Goal: Task Accomplishment & Management: Manage account settings

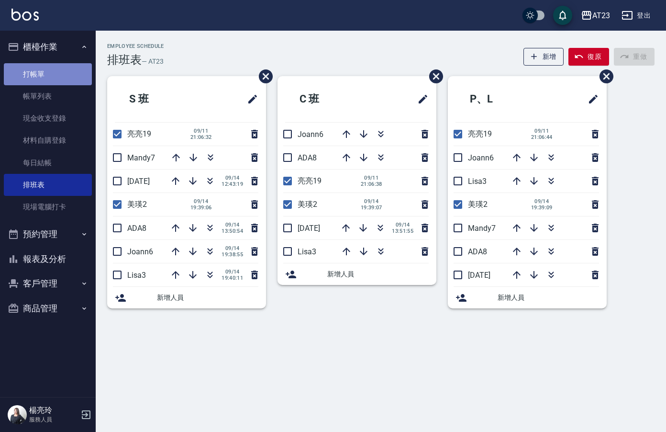
click at [51, 72] on link "打帳單" at bounding box center [48, 74] width 88 height 22
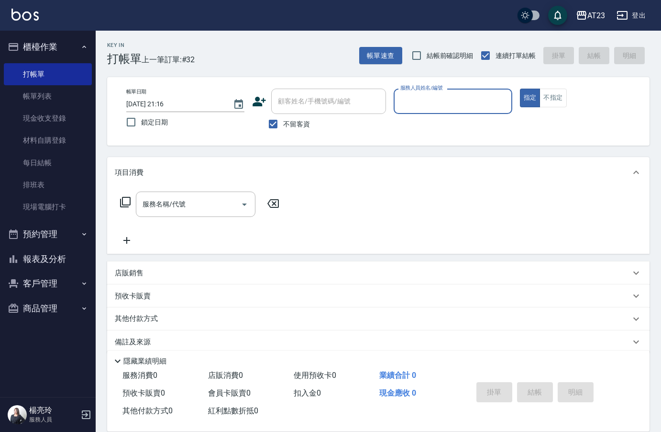
click at [433, 112] on div "服務人員姓名/編號" at bounding box center [453, 101] width 118 height 25
type input "Joann-6"
type button "true"
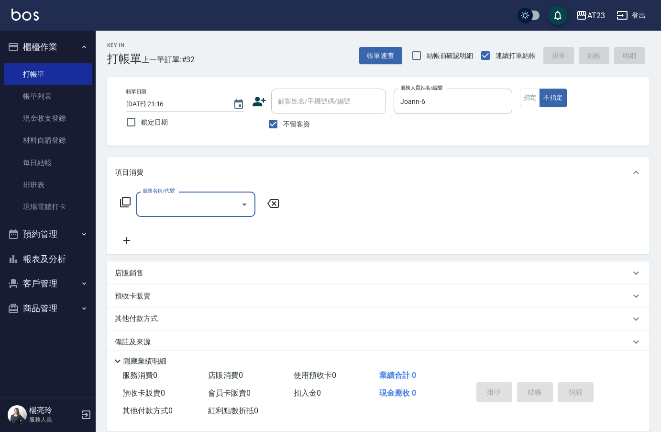
click at [124, 202] on icon at bounding box center [125, 201] width 11 height 11
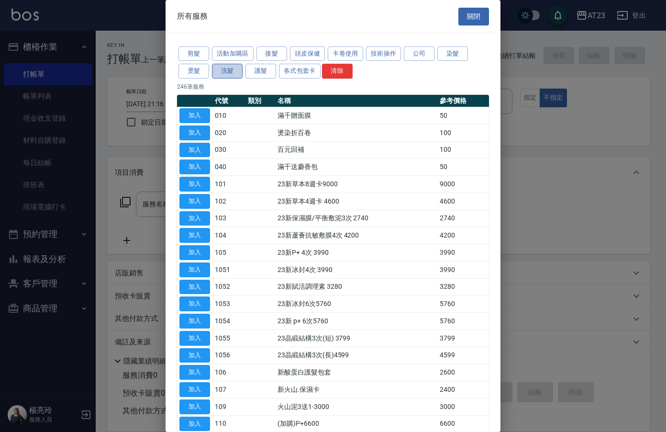
click at [225, 65] on button "洗髮" at bounding box center [227, 71] width 31 height 15
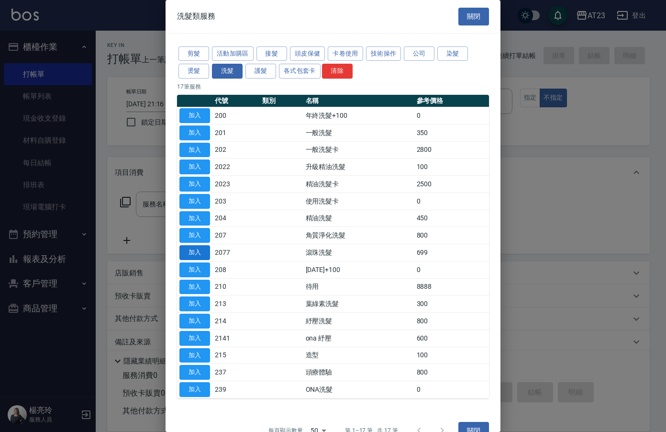
click at [197, 255] on button "加入" at bounding box center [194, 252] width 31 height 15
type input "滾珠洗髮(2077)"
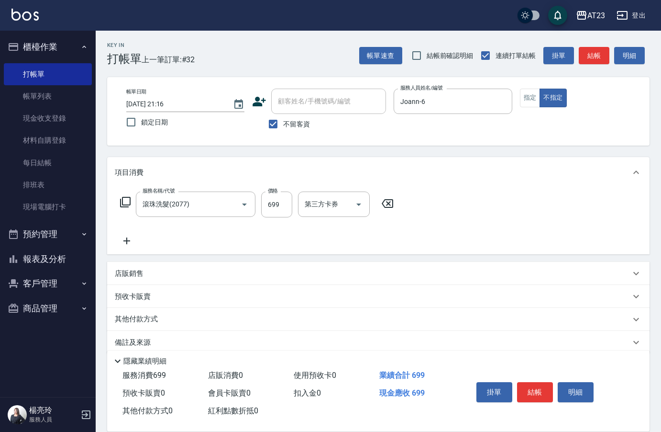
click at [128, 236] on icon at bounding box center [127, 240] width 24 height 11
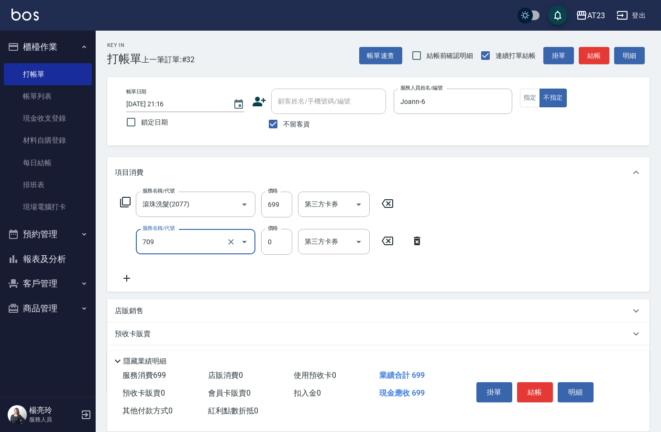
type input "互助90(709)"
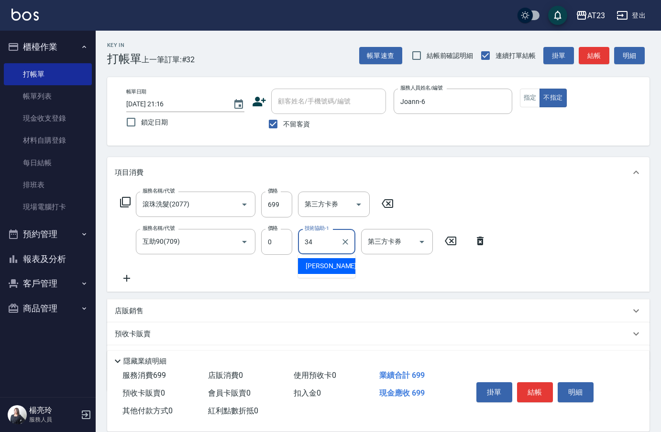
type input "[PERSON_NAME]-34"
click at [542, 382] on button "結帳" at bounding box center [535, 392] width 36 height 20
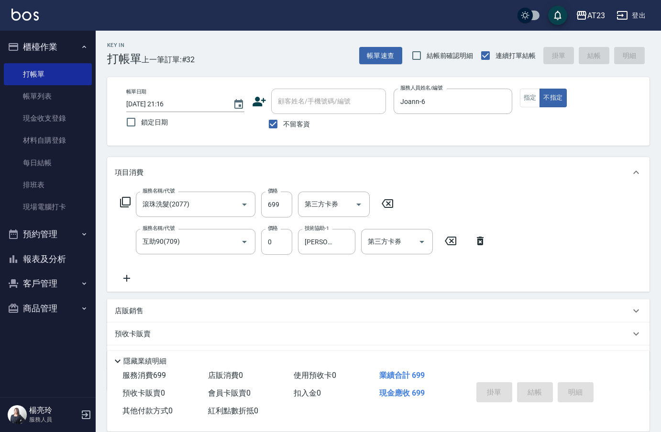
type input "[DATE] 21:17"
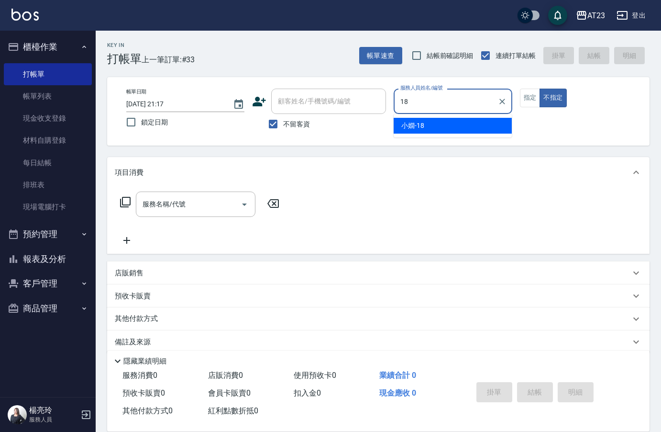
type input "[PERSON_NAME]-18"
type button "false"
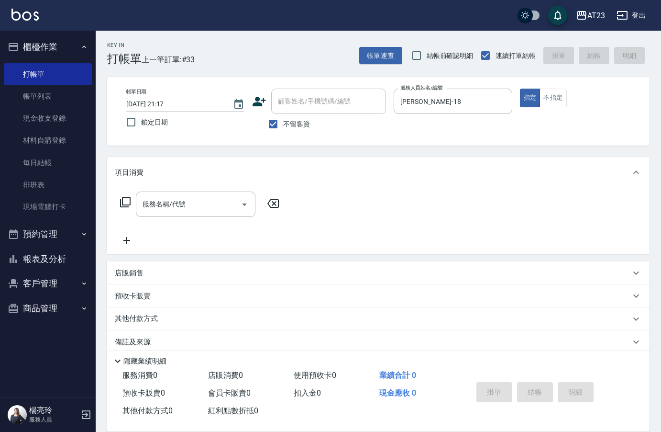
click at [121, 205] on icon at bounding box center [125, 202] width 11 height 11
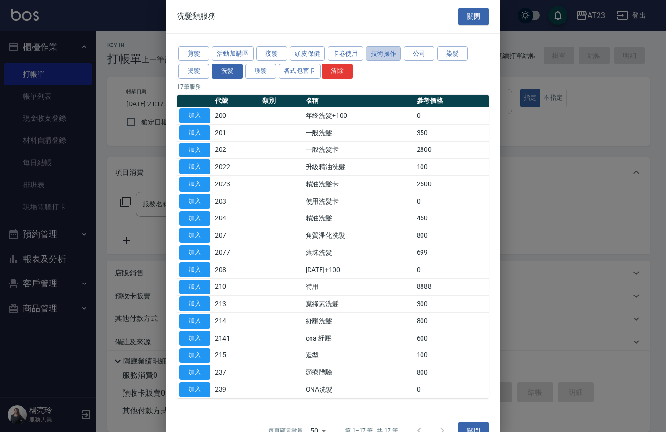
drag, startPoint x: 366, startPoint y: 51, endPoint x: 326, endPoint y: 52, distance: 39.2
click at [363, 51] on div "剪髮 活動加購區 接髮 頭皮保健 卡卷使用 技術操作 公司 染髮 燙髮 洗髮 護髮 各式包套卡 清除" at bounding box center [333, 62] width 312 height 35
click at [312, 52] on button "頭皮保健" at bounding box center [307, 53] width 35 height 15
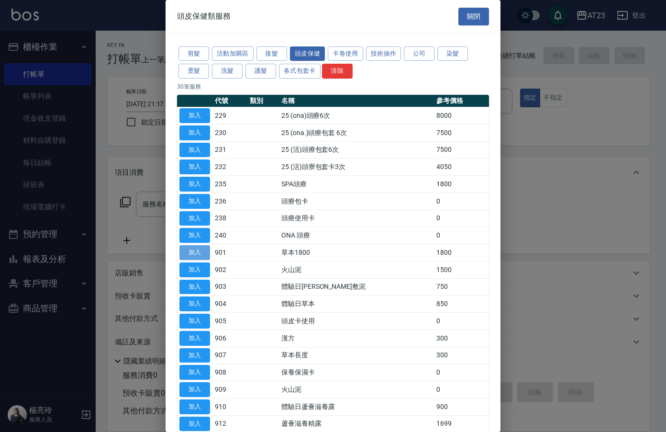
click at [199, 251] on button "加入" at bounding box center [194, 252] width 31 height 15
type input "草本1800(901)"
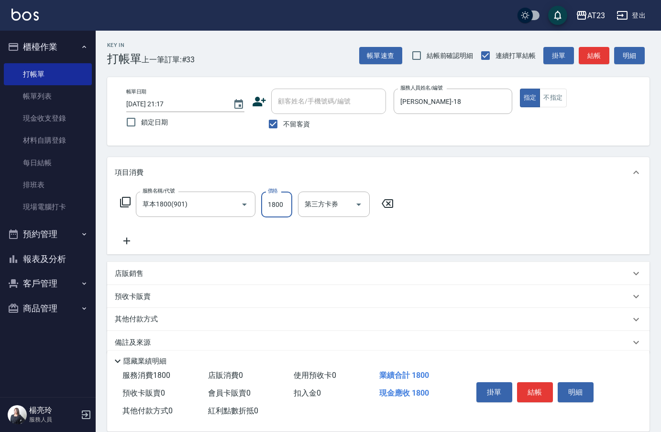
click at [265, 198] on input "1800" at bounding box center [276, 204] width 31 height 26
type input "1590"
click at [124, 200] on icon at bounding box center [125, 201] width 11 height 11
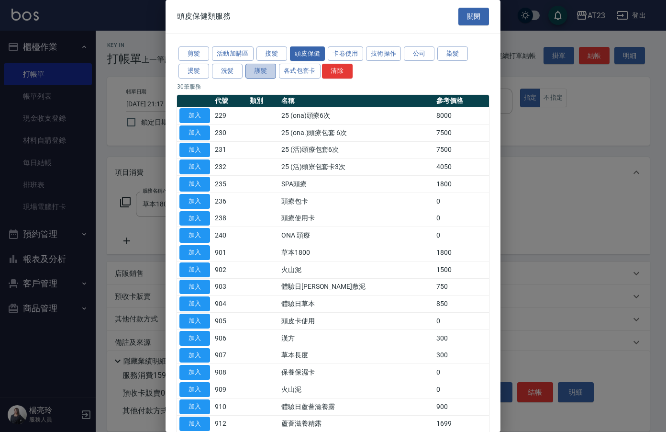
click at [262, 73] on button "護髮" at bounding box center [260, 71] width 31 height 15
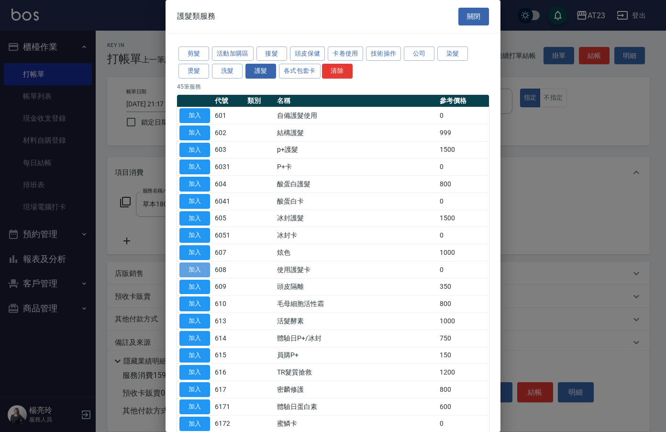
click at [196, 266] on button "加入" at bounding box center [194, 269] width 31 height 15
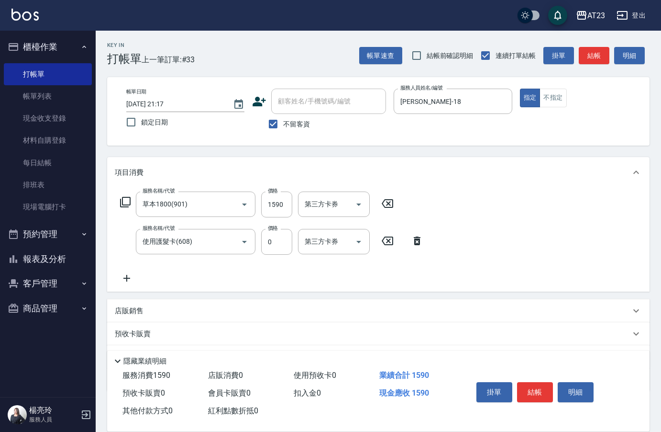
click at [128, 278] on icon at bounding box center [127, 277] width 24 height 11
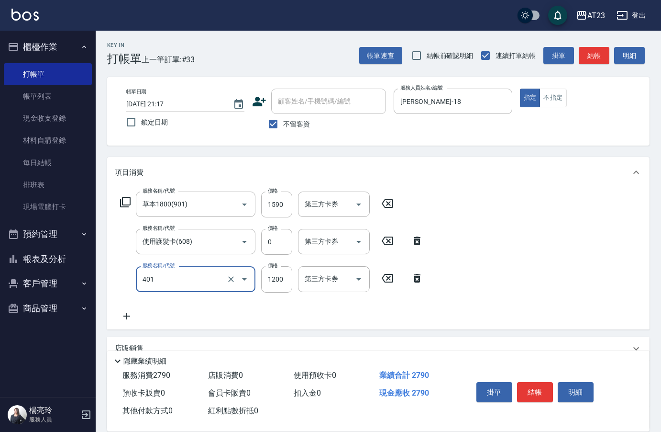
type input "燙髮(401)"
type input "2800"
click at [113, 204] on div "服務名稱/代號 草本1800(901) 服務名稱/代號 價格 1590 價格 第三方卡券 第三方卡券 服務名稱/代號 使用護髮卡(608) 服務名稱/代號 價…" at bounding box center [378, 258] width 543 height 141
click at [124, 200] on icon at bounding box center [125, 201] width 11 height 11
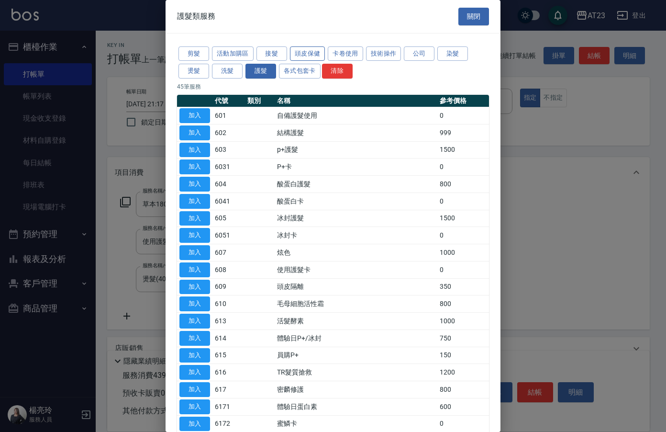
click at [312, 52] on button "頭皮保健" at bounding box center [307, 53] width 35 height 15
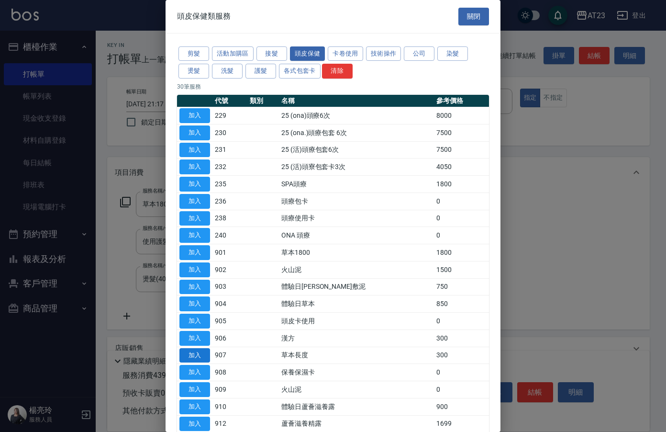
click at [202, 350] on button "加入" at bounding box center [194, 355] width 31 height 15
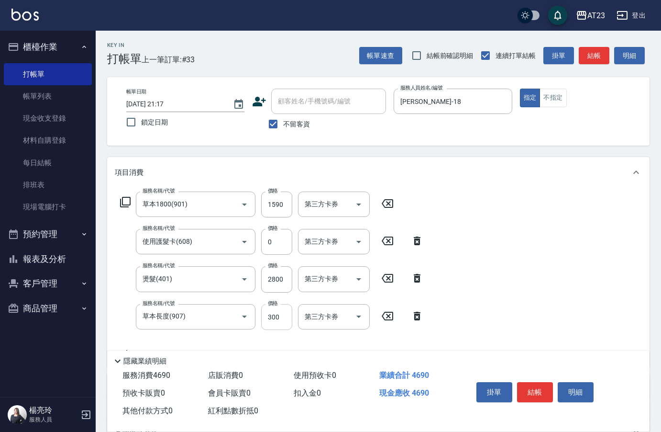
click at [271, 314] on input "300" at bounding box center [276, 317] width 31 height 26
type input "600"
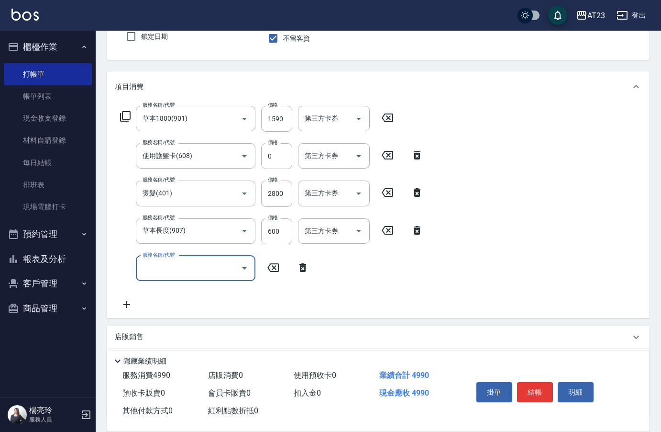
scroll to position [163, 0]
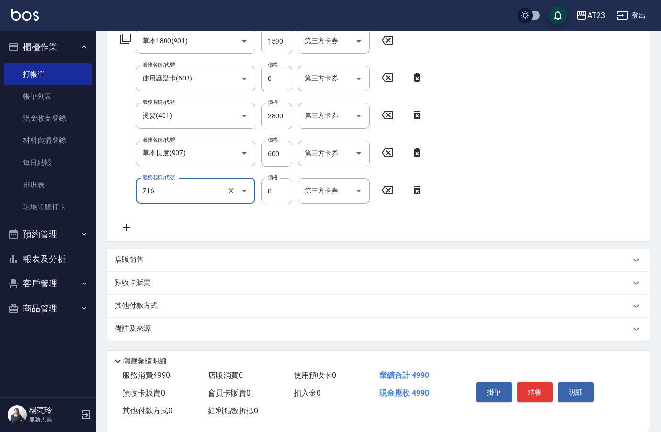
type input "互助160(716)"
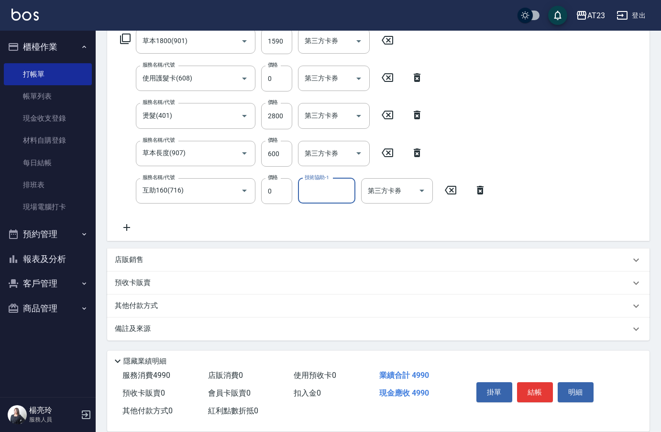
type input "3"
type input "棒棒-20"
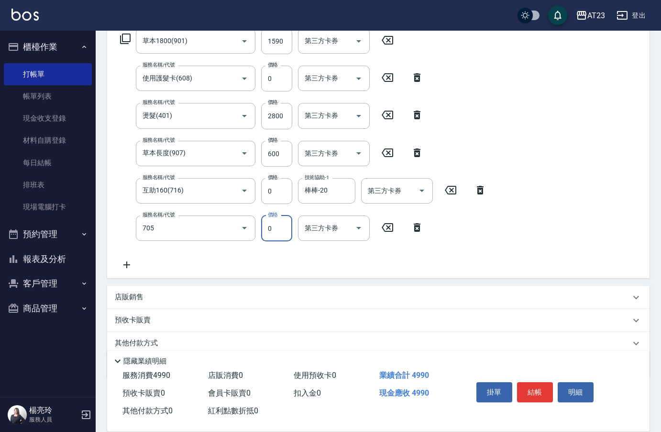
type input "互助50(705)"
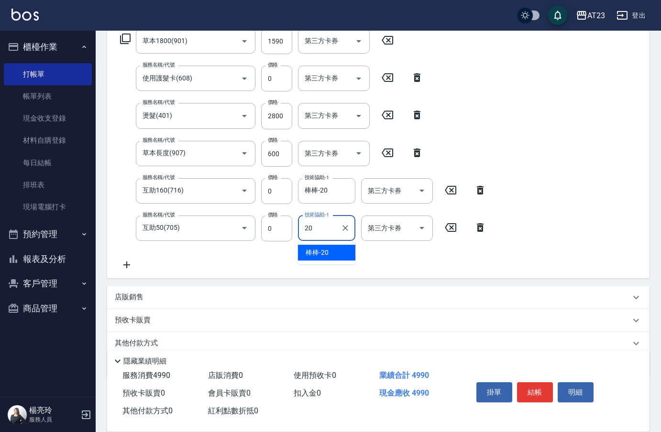
type input "棒棒-20"
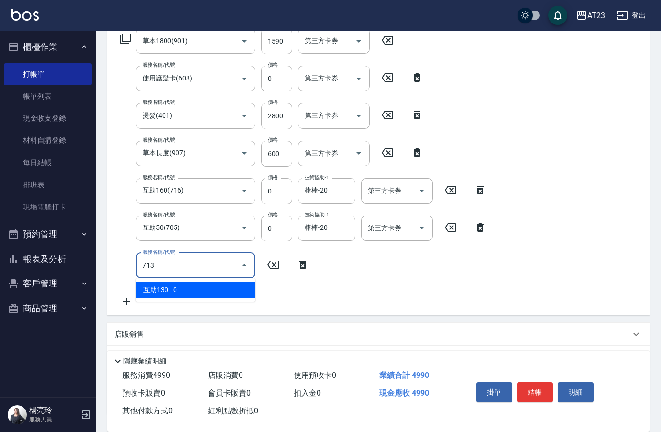
type input "互助130(713)"
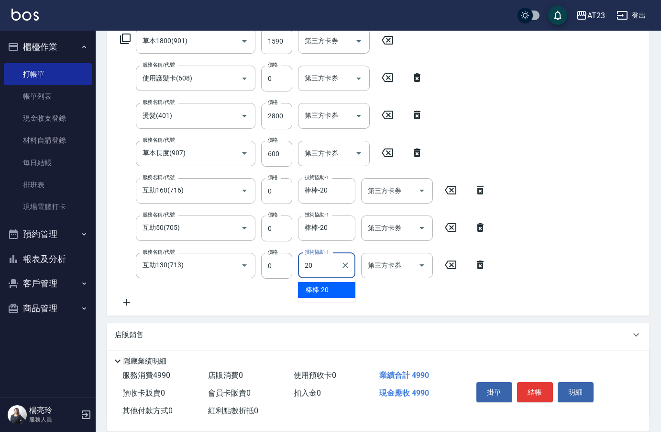
type input "棒棒-20"
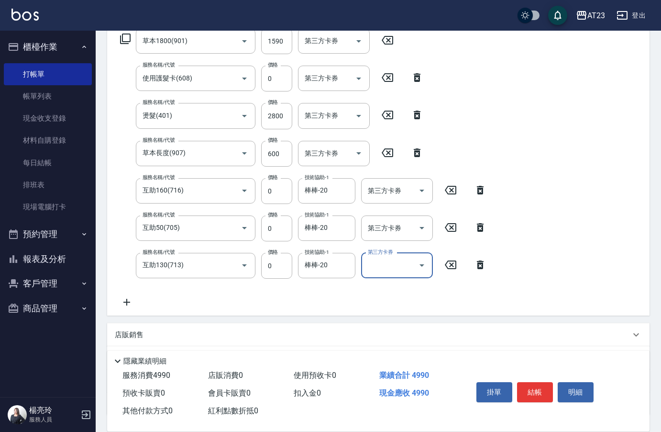
drag, startPoint x: 279, startPoint y: 118, endPoint x: 344, endPoint y: 130, distance: 66.2
click at [279, 118] on input "2800" at bounding box center [276, 116] width 31 height 26
click at [287, 112] on input "2800" at bounding box center [276, 116] width 31 height 26
type input "2810"
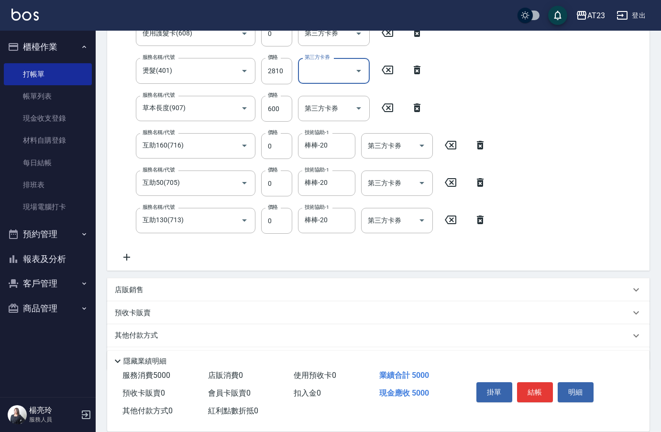
scroll to position [238, 0]
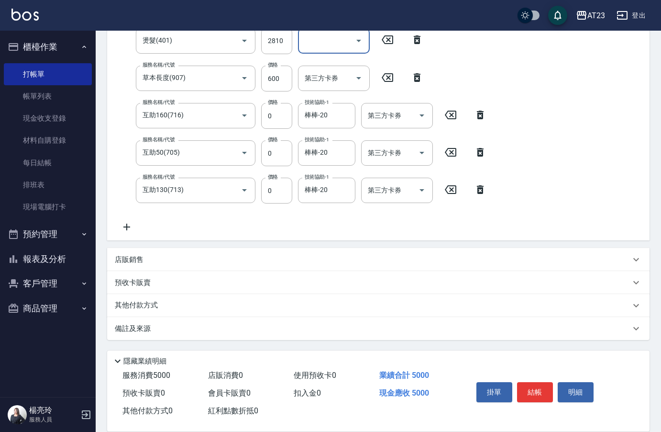
click at [144, 306] on p "其他付款方式" at bounding box center [139, 305] width 48 height 11
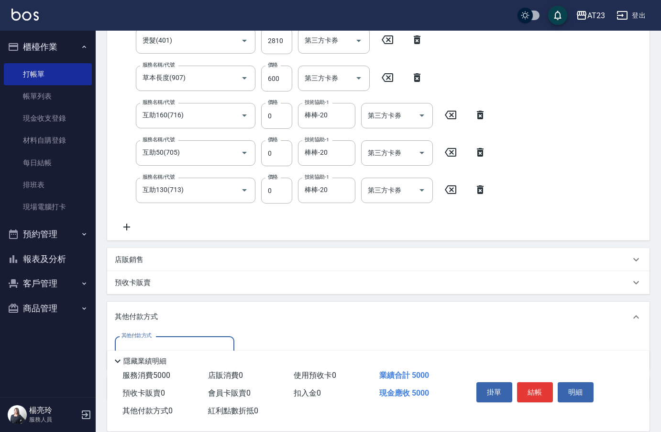
scroll to position [0, 0]
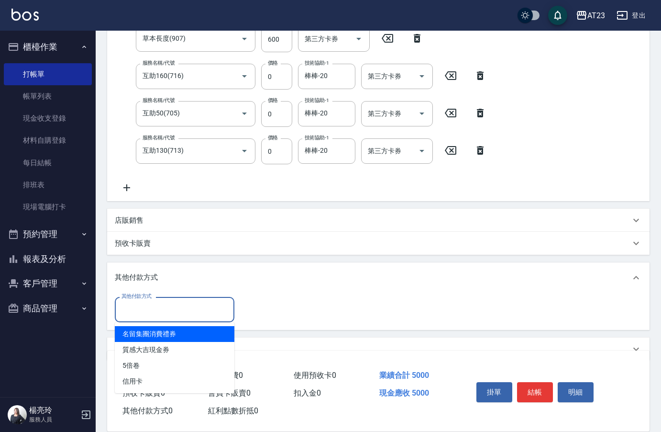
click at [164, 307] on input "其他付款方式" at bounding box center [174, 309] width 111 height 17
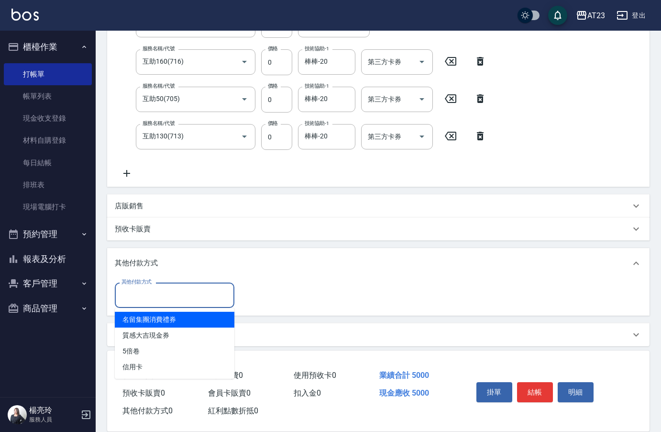
scroll to position [298, 0]
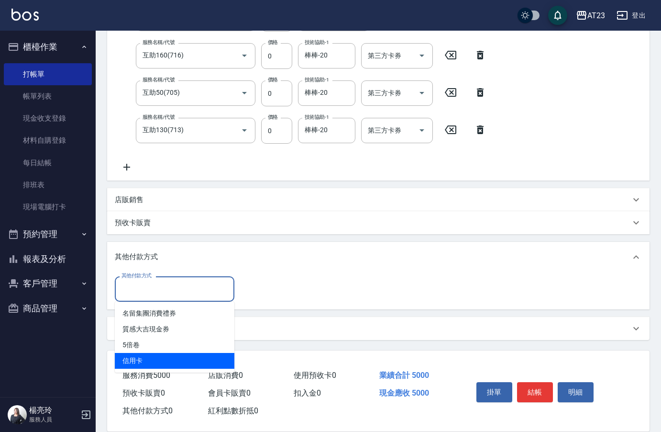
click at [177, 364] on span "信用卡" at bounding box center [175, 361] width 120 height 16
type input "信用卡"
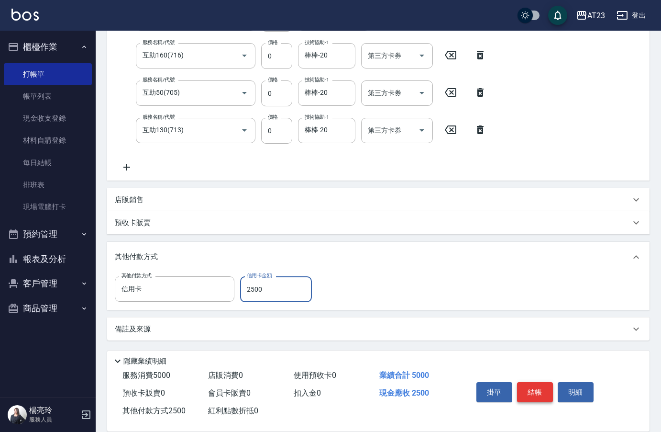
type input "2500"
click at [537, 382] on button "結帳" at bounding box center [535, 392] width 36 height 20
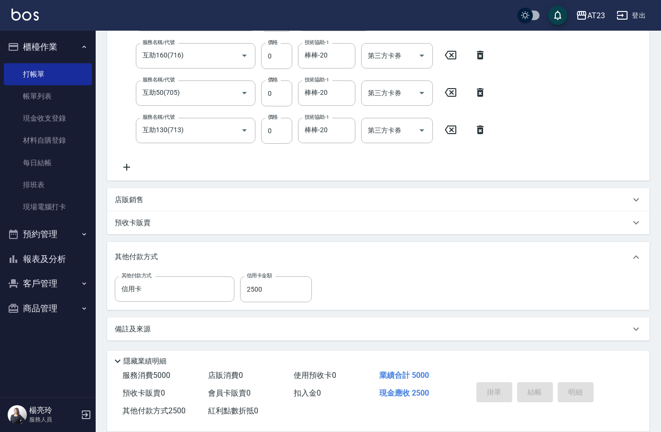
type input "[DATE] 21:19"
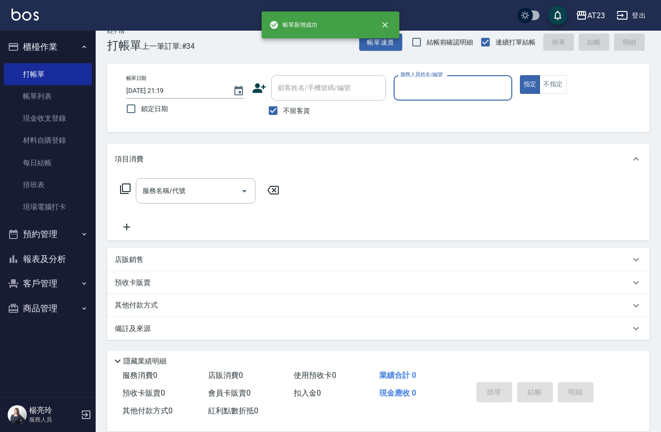
scroll to position [13, 0]
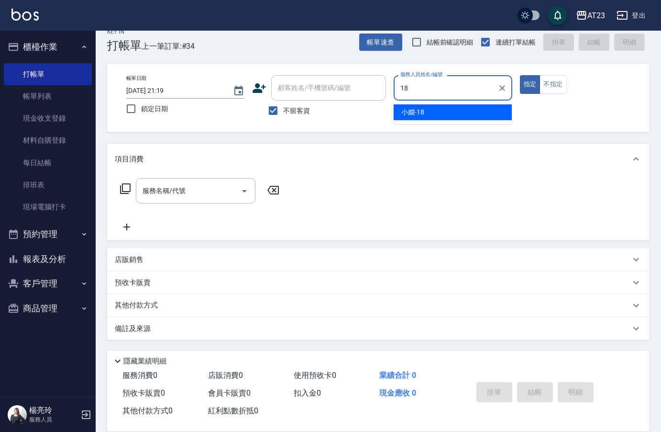
type input "[PERSON_NAME]-18"
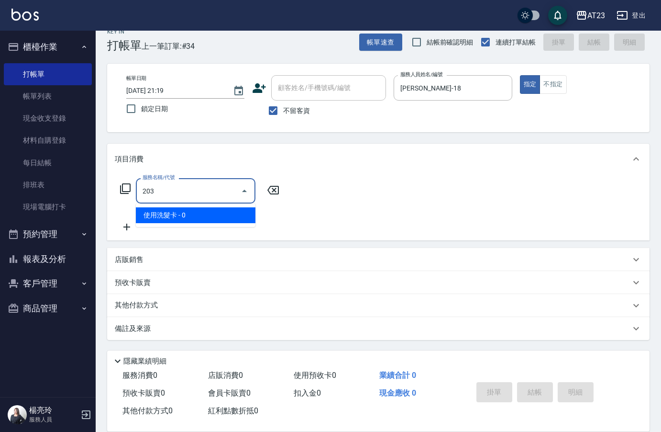
type input "使用洗髮卡(203)"
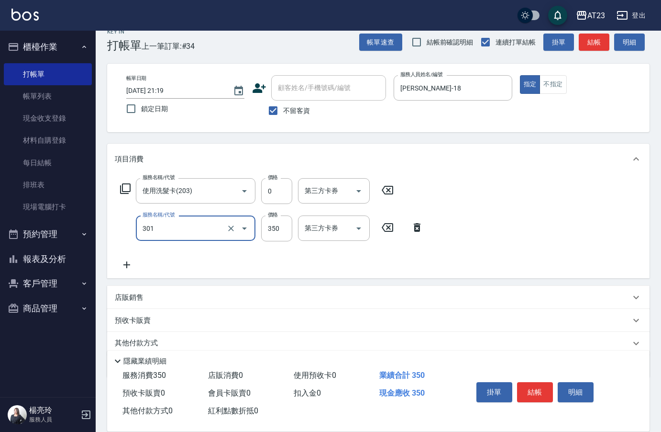
type input "造型剪髮(301)"
type input "550"
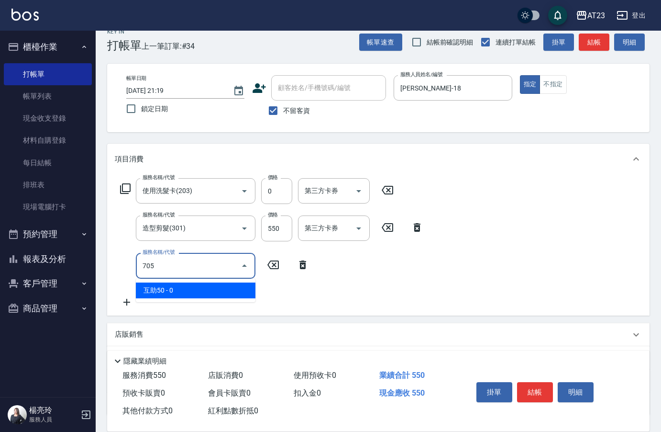
type input "互助50(705)"
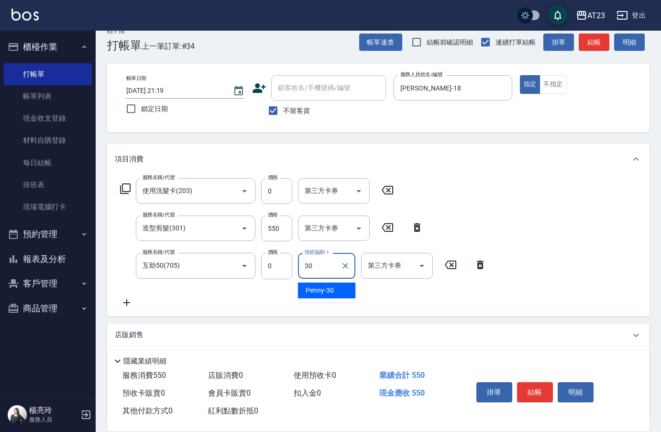
type input "Penny-30"
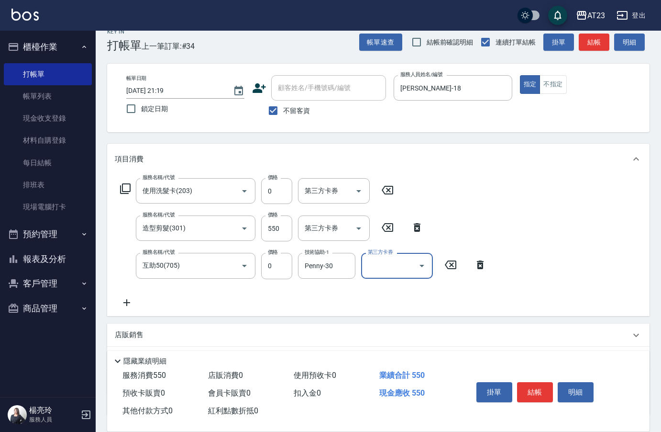
click at [543, 382] on button "結帳" at bounding box center [535, 392] width 36 height 20
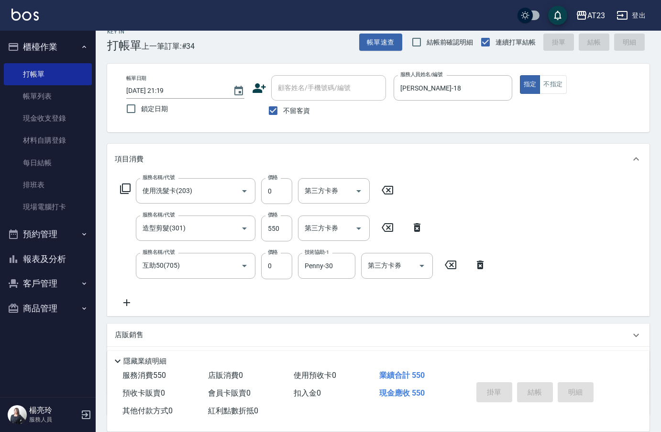
type input "[DATE] 21:20"
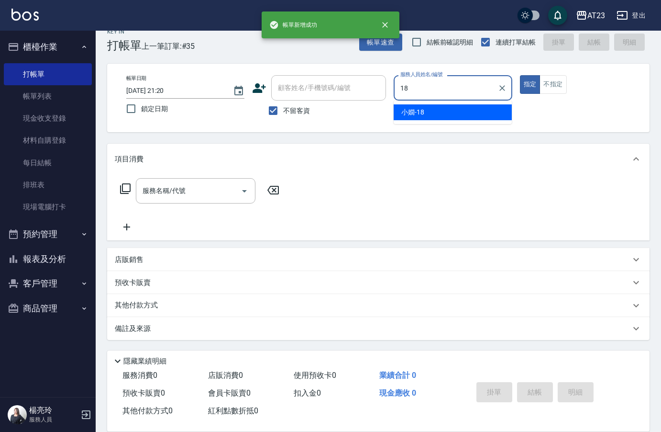
type input "[PERSON_NAME]-18"
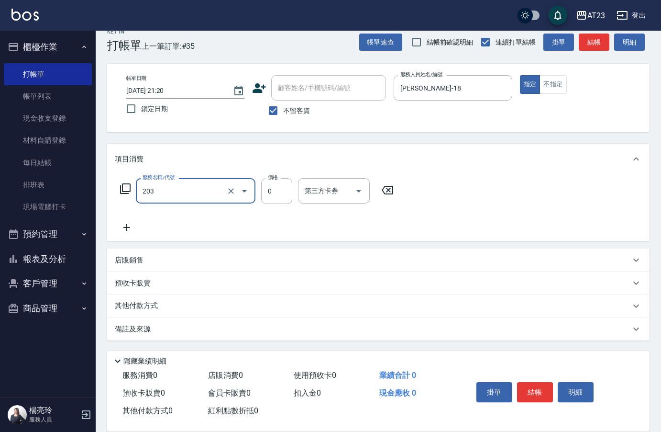
type input "使用洗髮卡(203)"
click at [123, 191] on icon at bounding box center [125, 188] width 11 height 11
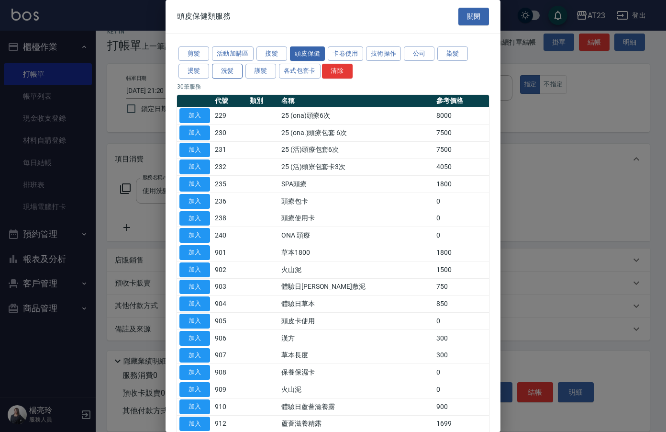
click at [219, 71] on button "洗髮" at bounding box center [227, 71] width 31 height 15
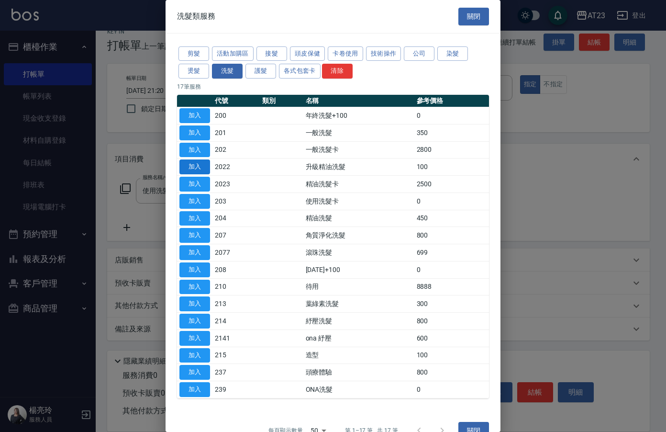
click at [203, 162] on button "加入" at bounding box center [194, 166] width 31 height 15
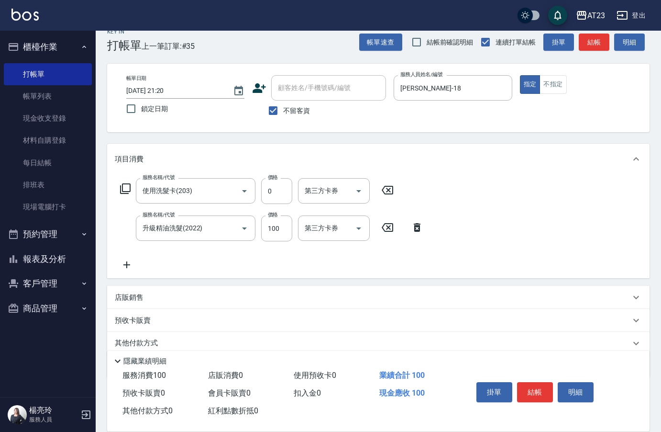
click at [126, 261] on icon at bounding box center [127, 264] width 24 height 11
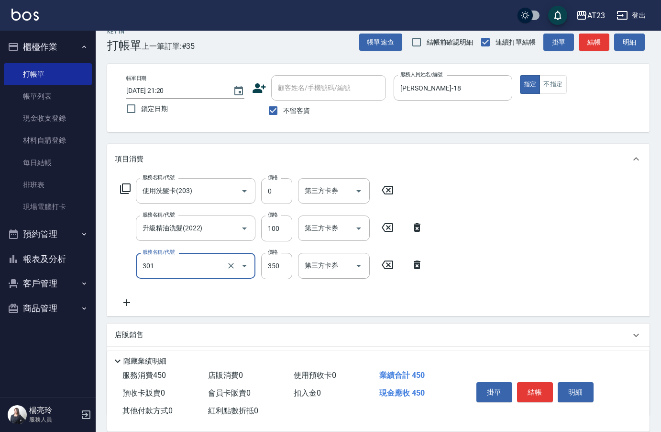
type input "造型剪髮(301)"
type input "550"
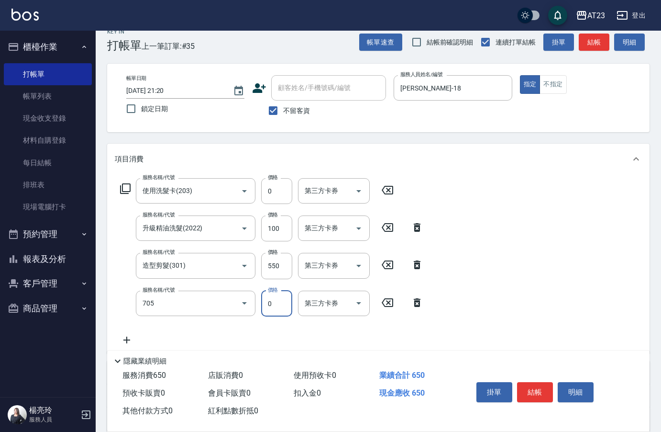
type input "互助50(705)"
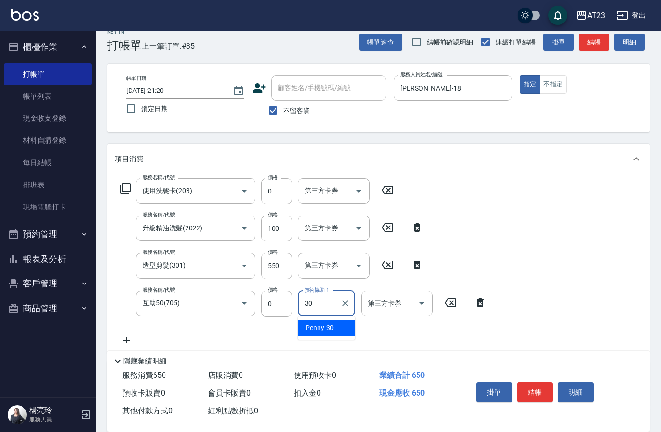
type input "Penny-30"
click at [539, 385] on button "結帳" at bounding box center [535, 392] width 36 height 20
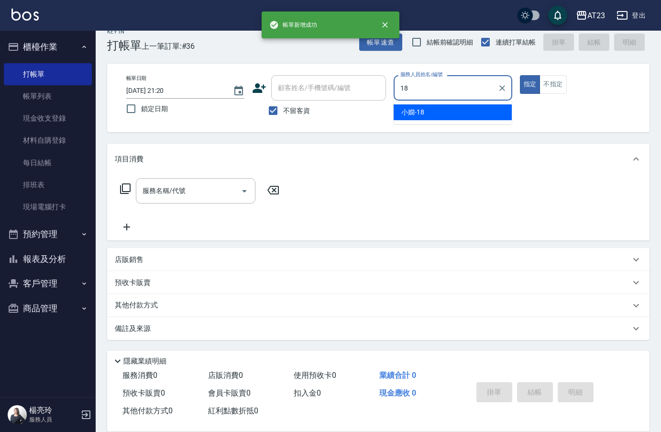
type input "[PERSON_NAME]-18"
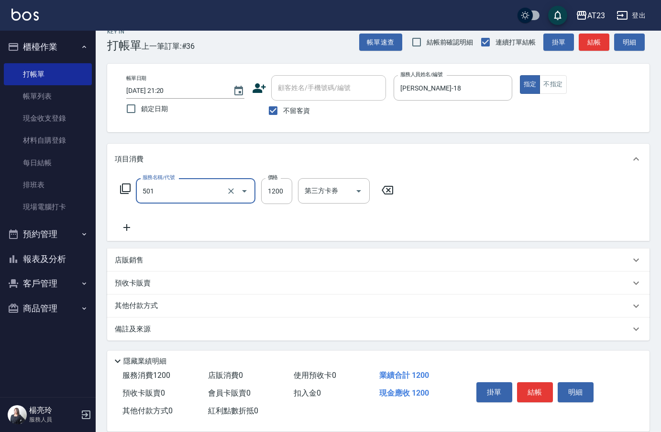
type input "染髮(501)"
type input "600"
click at [126, 190] on icon at bounding box center [125, 188] width 11 height 11
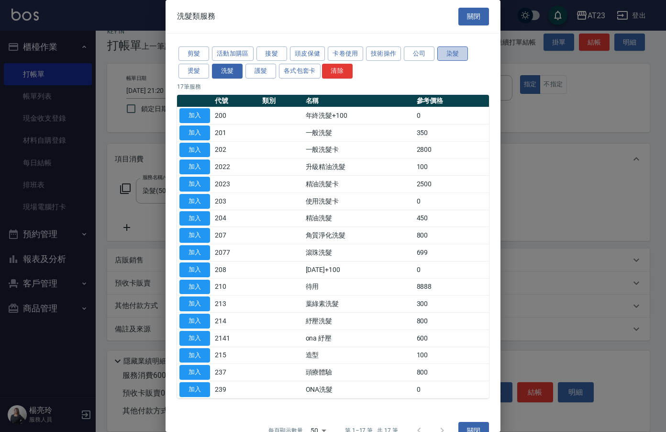
click at [465, 59] on button "染髮" at bounding box center [452, 53] width 31 height 15
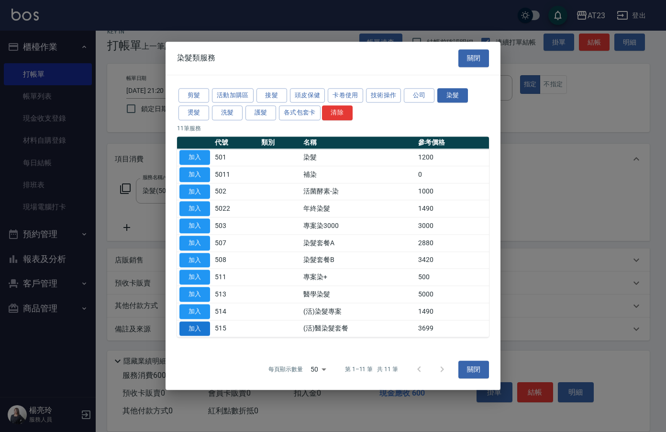
click at [192, 328] on button "加入" at bounding box center [194, 328] width 31 height 15
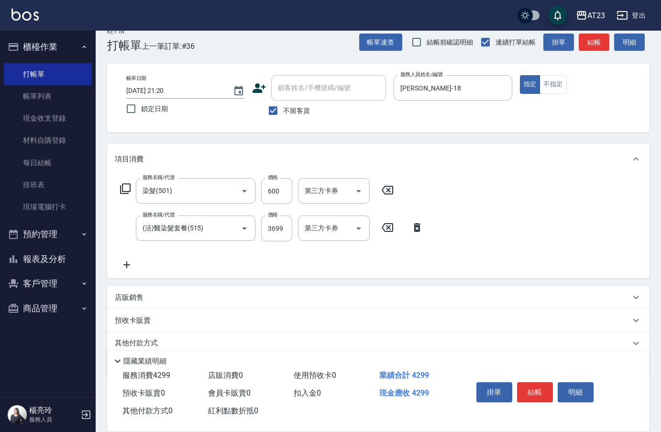
click at [124, 187] on icon at bounding box center [125, 188] width 11 height 11
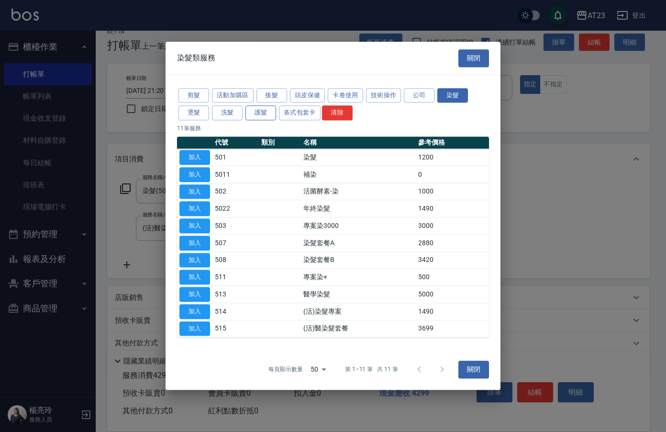
click at [267, 114] on button "護髮" at bounding box center [260, 113] width 31 height 15
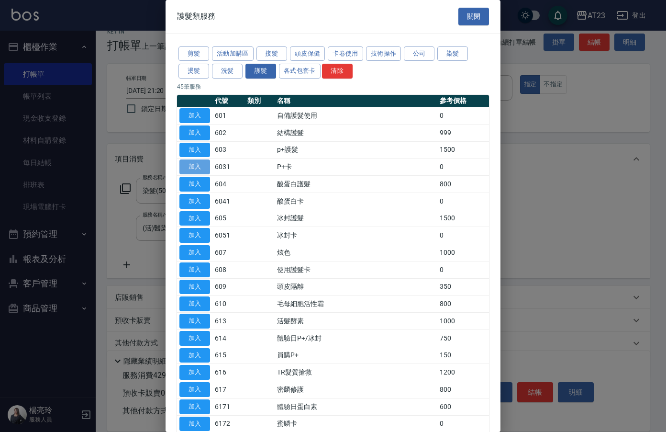
click at [203, 167] on button "加入" at bounding box center [194, 166] width 31 height 15
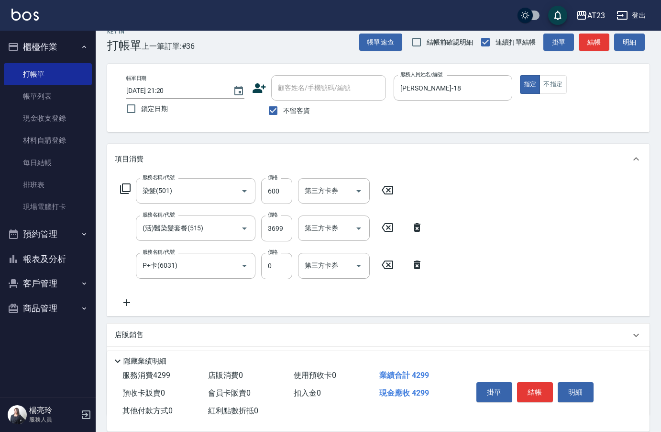
click at [128, 303] on icon at bounding box center [127, 302] width 24 height 11
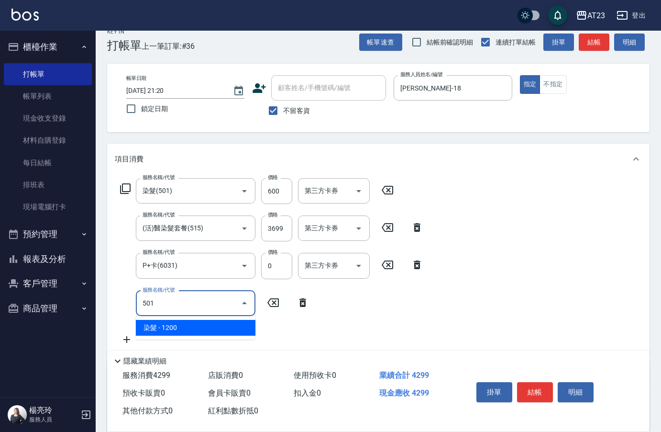
type input "染髮(501)"
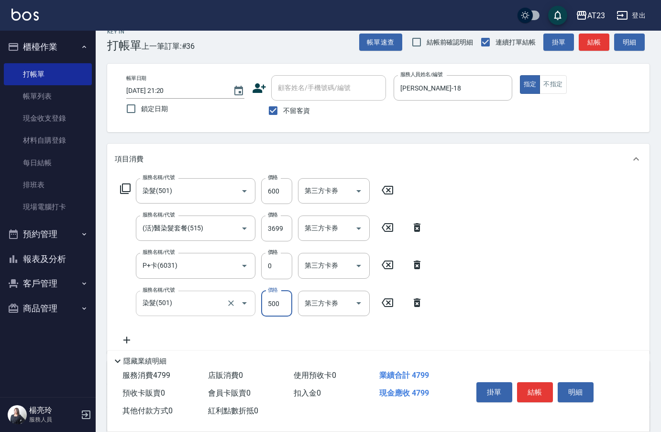
type input "500"
type input "互助50(705)"
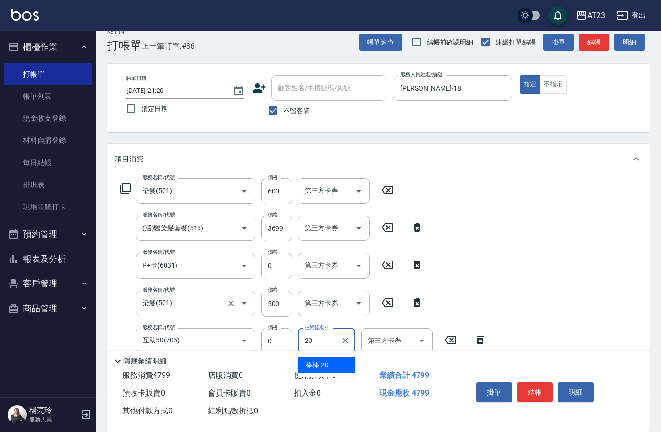
type input "棒棒-20"
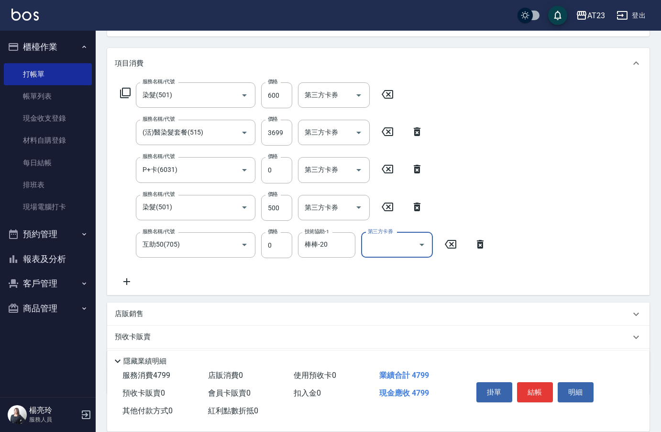
scroll to position [164, 0]
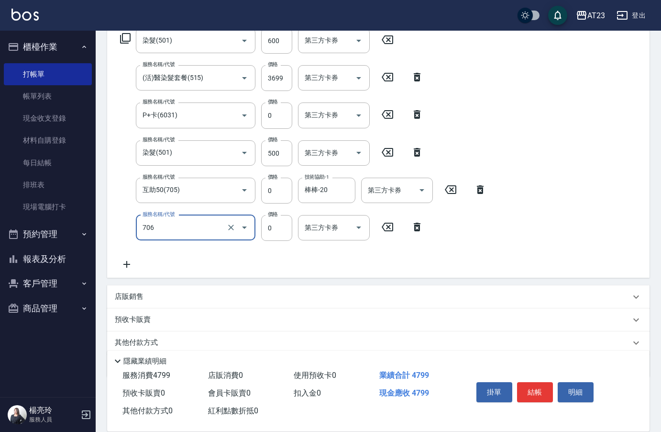
type input "互助60(706)"
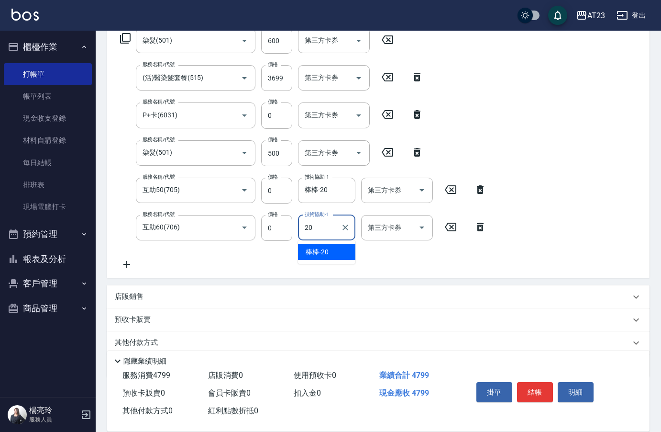
type input "棒棒-20"
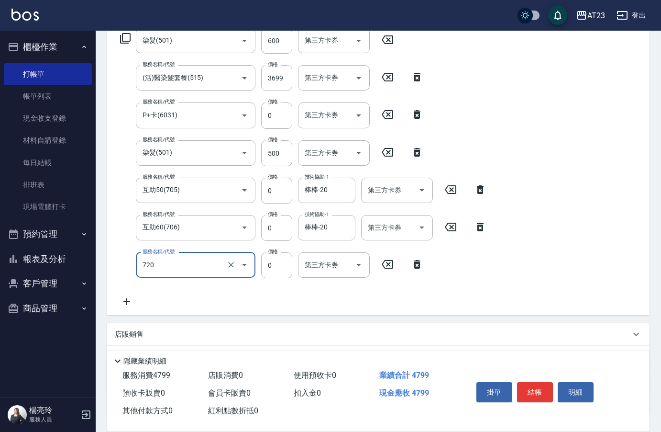
type input "互助200(720)"
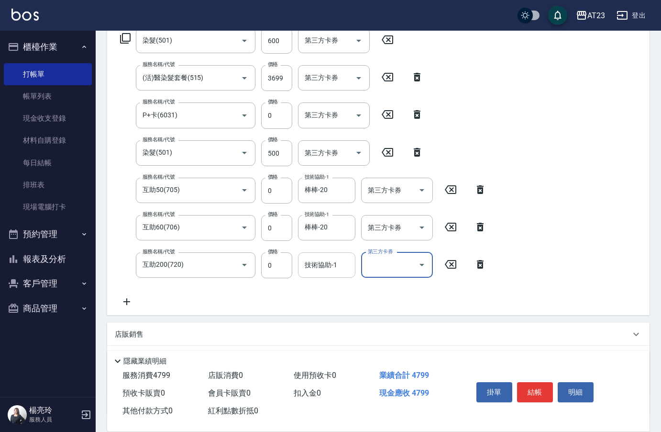
click at [323, 259] on input "技術協助-1" at bounding box center [326, 264] width 49 height 17
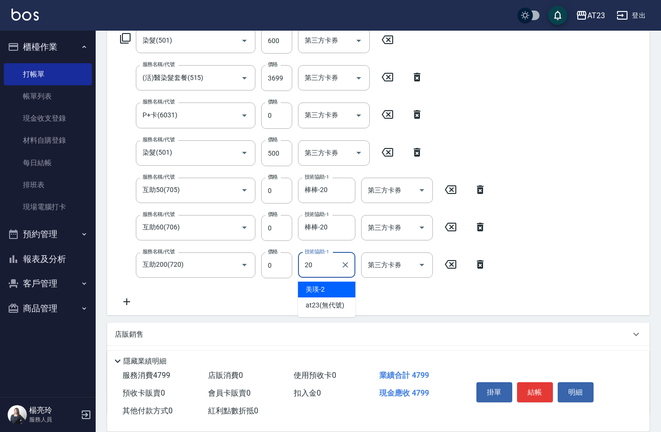
type input "棒棒-20"
click at [523, 382] on button "結帳" at bounding box center [535, 392] width 36 height 20
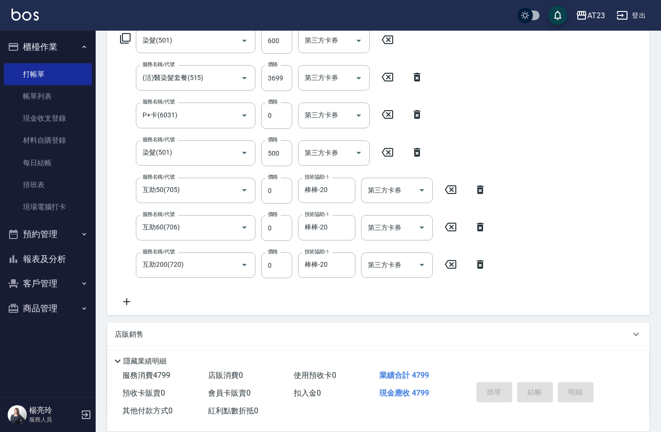
type input "[DATE] 21:21"
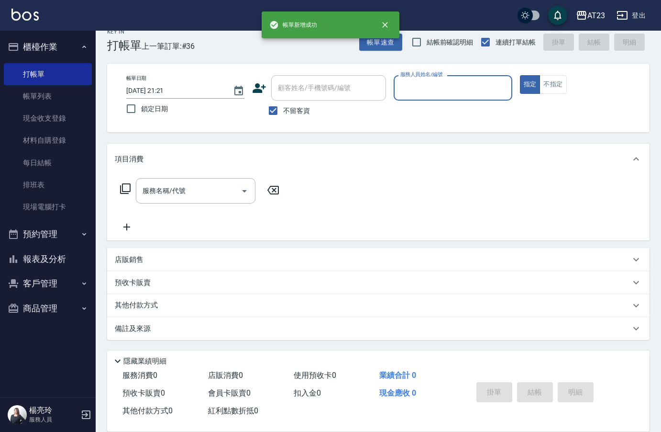
scroll to position [13, 0]
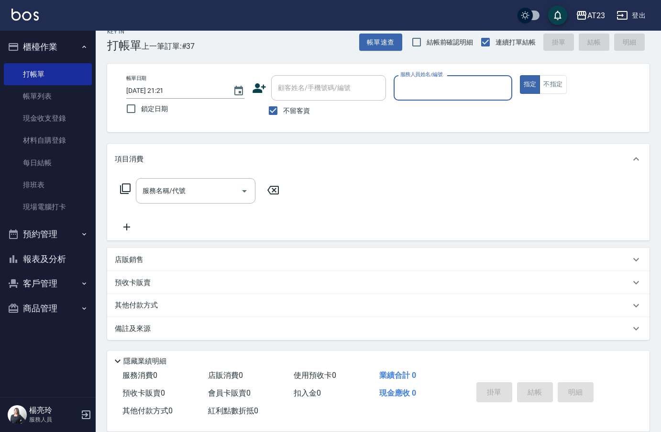
drag, startPoint x: 46, startPoint y: 257, endPoint x: 57, endPoint y: 226, distance: 33.4
click at [46, 257] on button "報表及分析" at bounding box center [48, 258] width 88 height 25
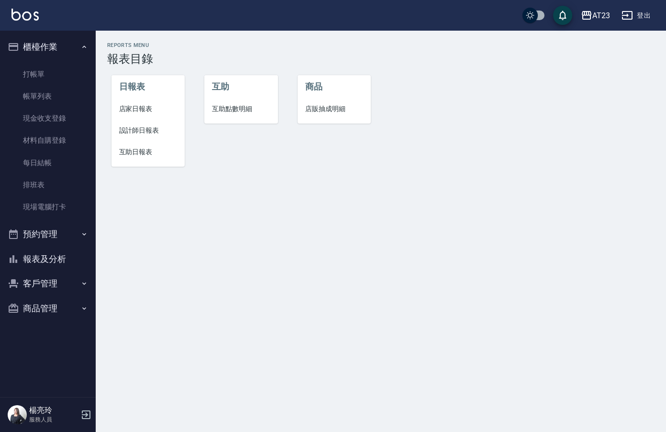
click at [149, 113] on span "店家日報表" at bounding box center [148, 109] width 58 height 10
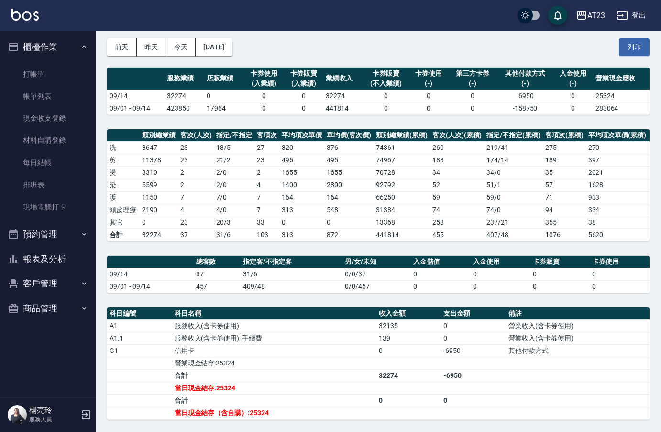
scroll to position [146, 0]
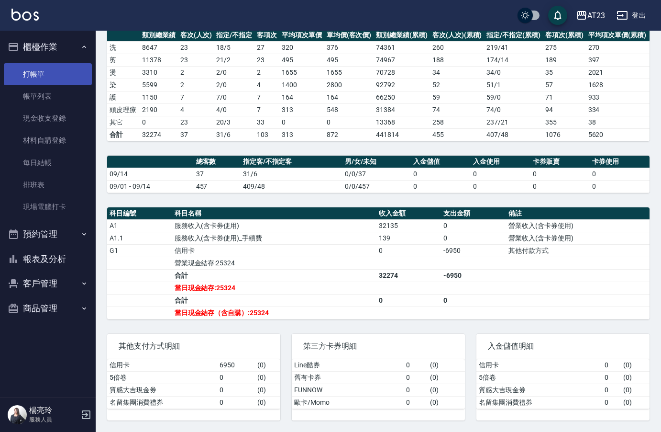
click at [30, 69] on link "打帳單" at bounding box center [48, 74] width 88 height 22
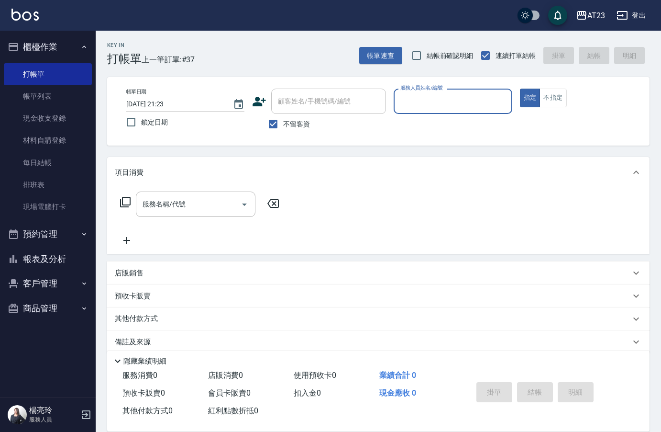
click at [453, 103] on input "服務人員姓名/編號" at bounding box center [453, 101] width 110 height 17
type input "11"
type button "true"
type input "JUN-11"
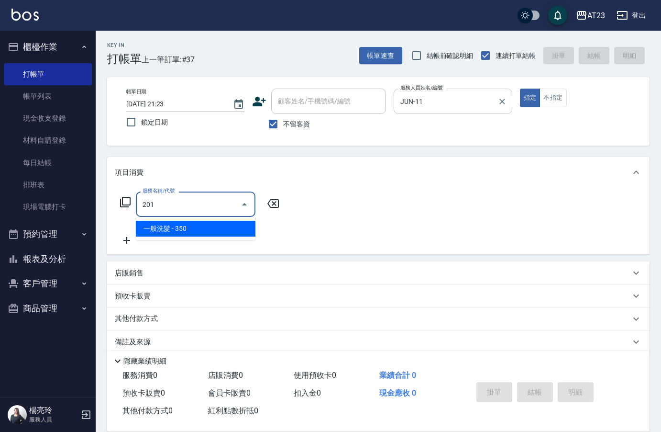
type input "一般洗髮(201)"
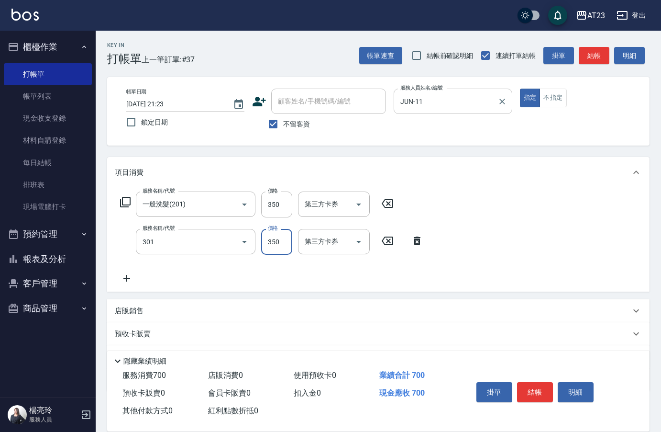
type input "造型剪髮(301)"
click at [545, 390] on button "結帳" at bounding box center [535, 392] width 36 height 20
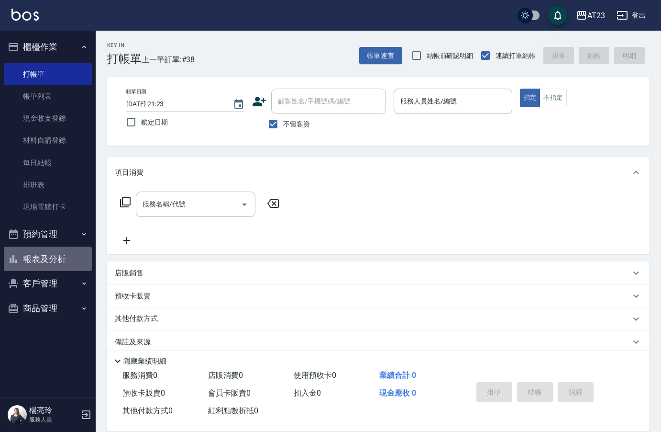
click at [55, 253] on button "報表及分析" at bounding box center [48, 258] width 88 height 25
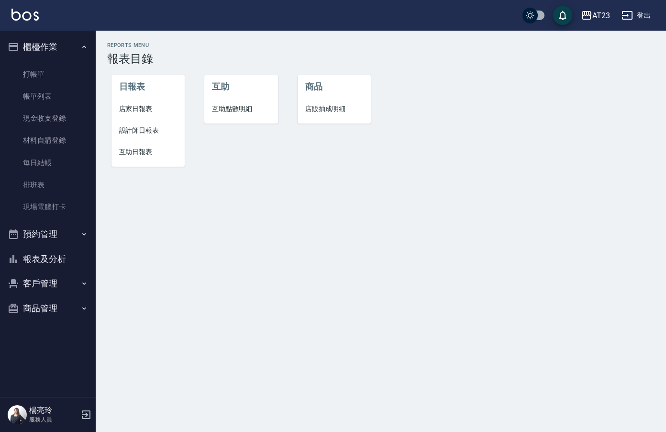
click at [146, 106] on span "店家日報表" at bounding box center [148, 109] width 58 height 10
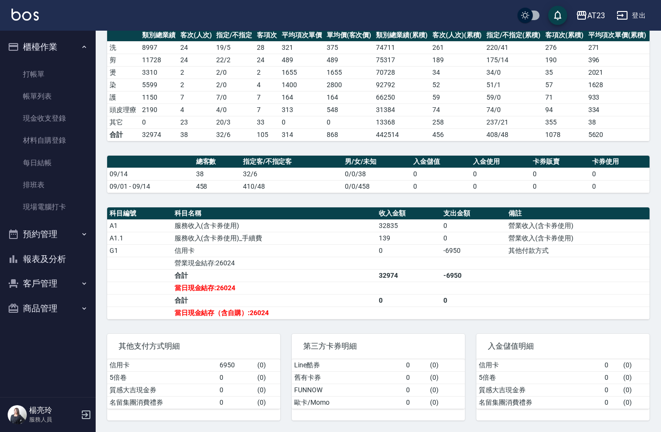
scroll to position [146, 0]
click at [35, 78] on link "打帳單" at bounding box center [48, 74] width 88 height 22
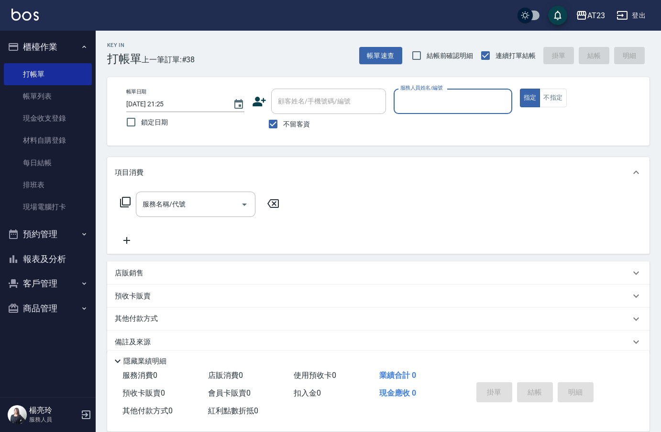
click at [445, 100] on input "服務人員姓名/編號" at bounding box center [453, 101] width 110 height 17
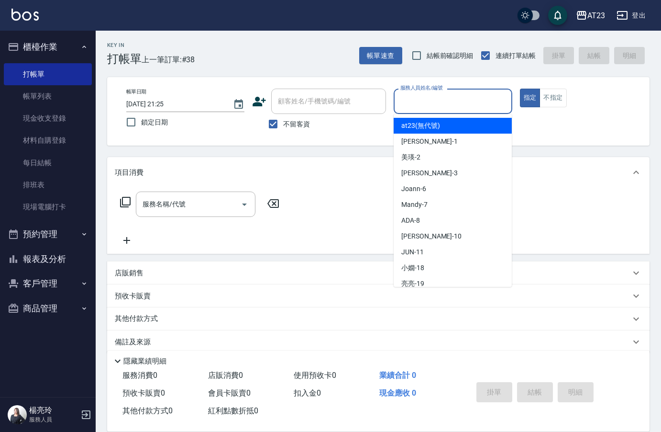
click at [430, 132] on div "at23 (無代號)" at bounding box center [453, 126] width 118 height 16
type input "at23(無代號)"
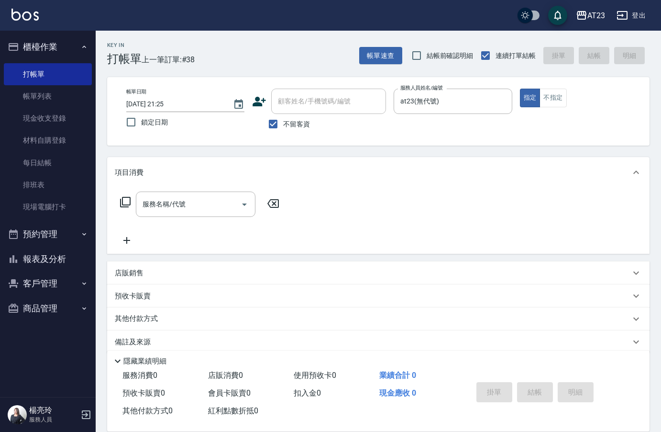
click at [120, 204] on icon at bounding box center [125, 201] width 11 height 11
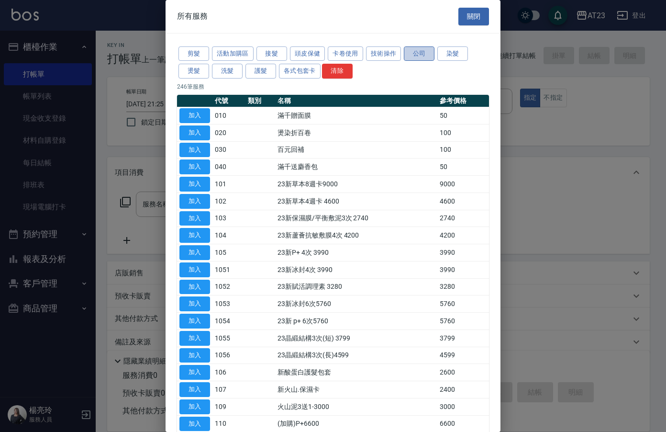
click at [415, 55] on button "公司" at bounding box center [419, 53] width 31 height 15
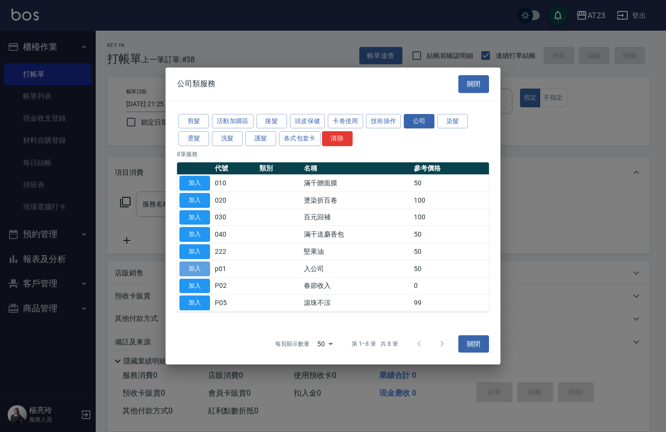
click at [191, 274] on button "加入" at bounding box center [194, 268] width 31 height 15
type input "入公司(p01)"
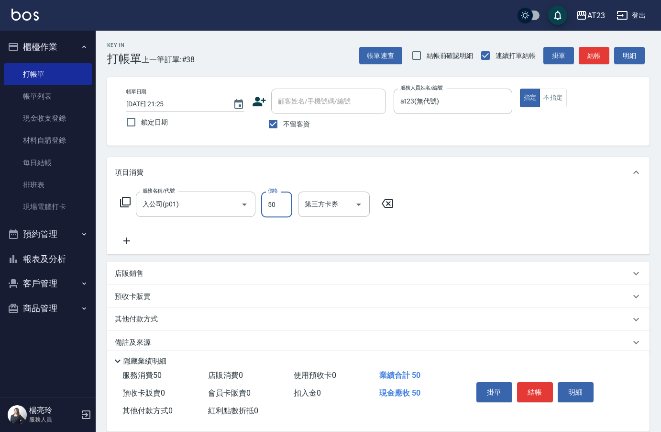
click at [281, 206] on input "50" at bounding box center [276, 204] width 31 height 26
type input "520"
click at [535, 391] on button "結帳" at bounding box center [535, 392] width 36 height 20
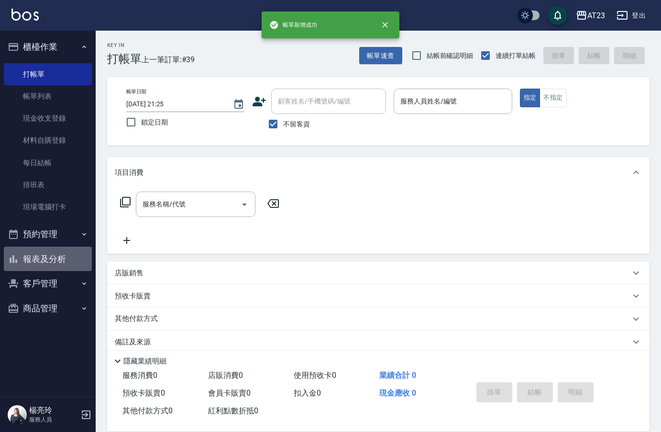
click at [52, 257] on button "報表及分析" at bounding box center [48, 258] width 88 height 25
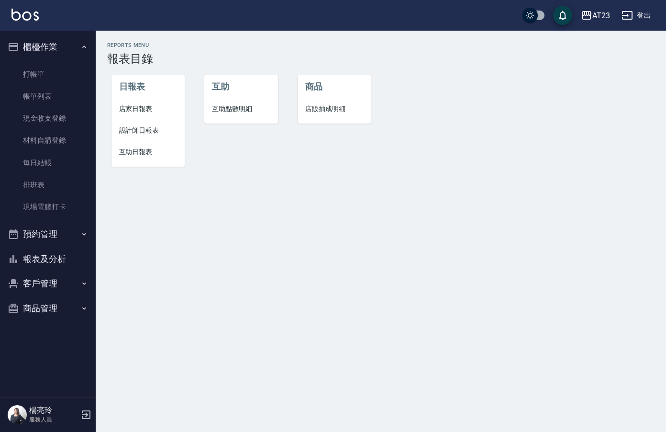
click at [156, 110] on span "店家日報表" at bounding box center [148, 109] width 58 height 10
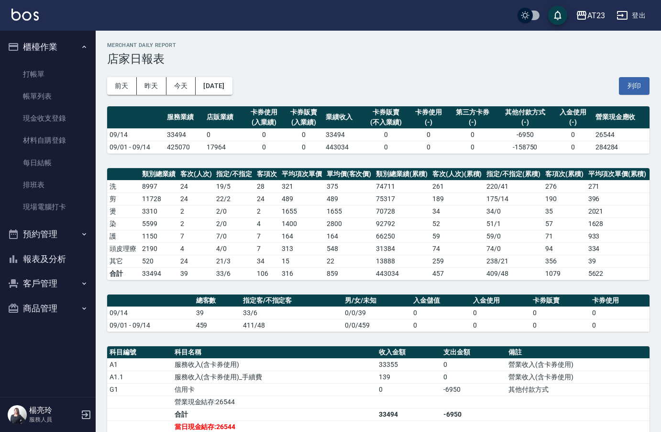
drag, startPoint x: 634, startPoint y: 86, endPoint x: 53, endPoint y: 379, distance: 651.5
click at [634, 86] on button "列印" at bounding box center [634, 86] width 31 height 18
click at [57, 257] on button "報表及分析" at bounding box center [48, 258] width 88 height 25
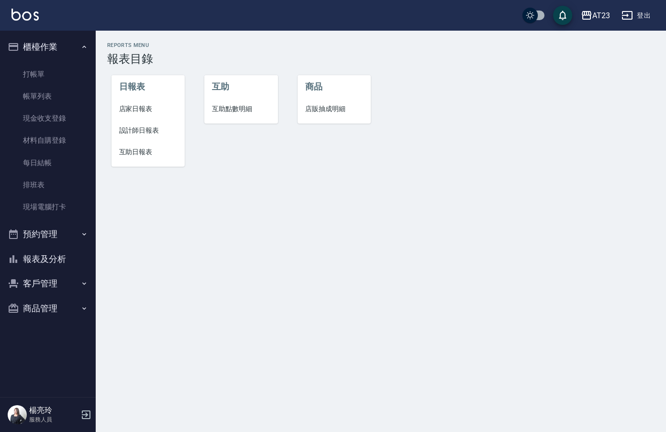
click at [136, 135] on li "設計師日報表" at bounding box center [148, 131] width 74 height 22
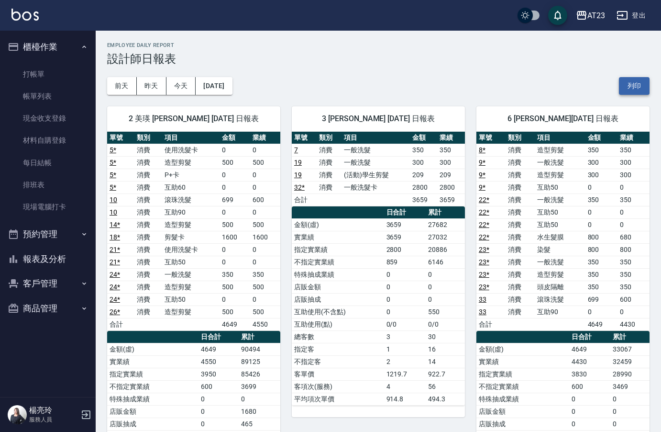
click at [626, 86] on button "列印" at bounding box center [634, 86] width 31 height 18
click at [14, 260] on icon "button" at bounding box center [14, 259] width 8 height 8
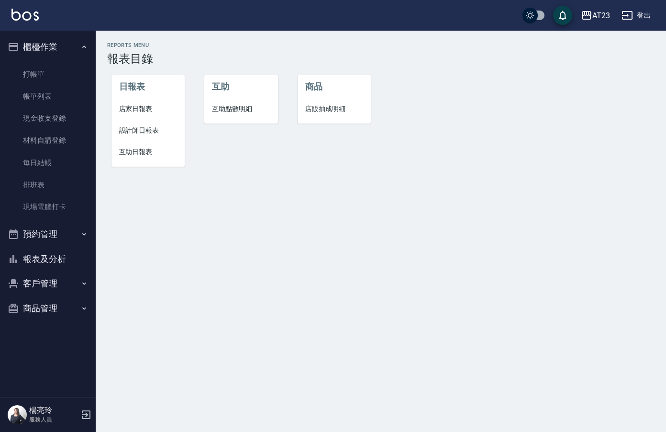
click at [130, 152] on span "互助日報表" at bounding box center [148, 152] width 58 height 10
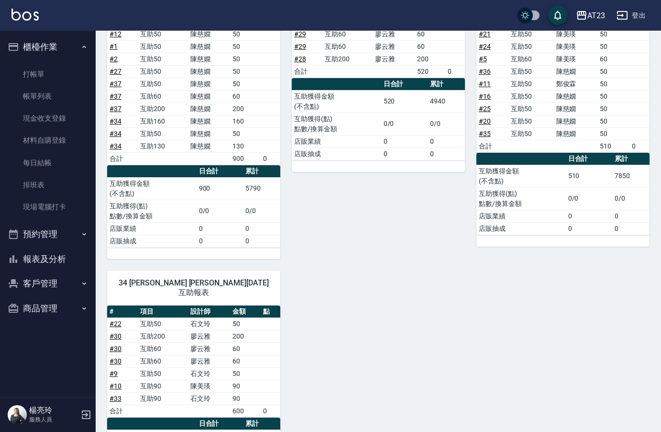
scroll to position [48, 0]
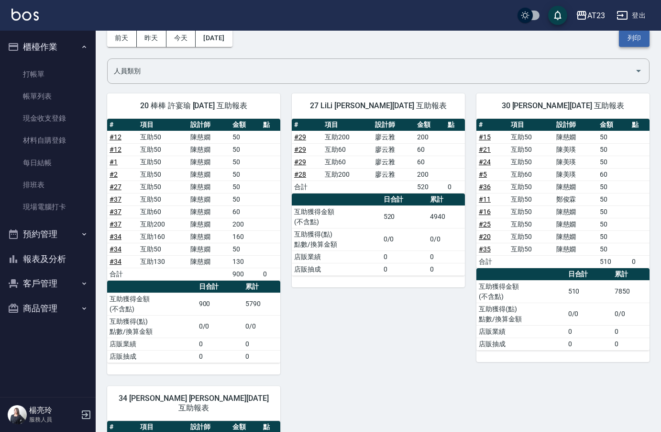
click at [633, 33] on button "列印" at bounding box center [634, 38] width 31 height 18
drag, startPoint x: 45, startPoint y: 180, endPoint x: 92, endPoint y: 112, distance: 82.8
click at [45, 180] on link "排班表" at bounding box center [48, 185] width 88 height 22
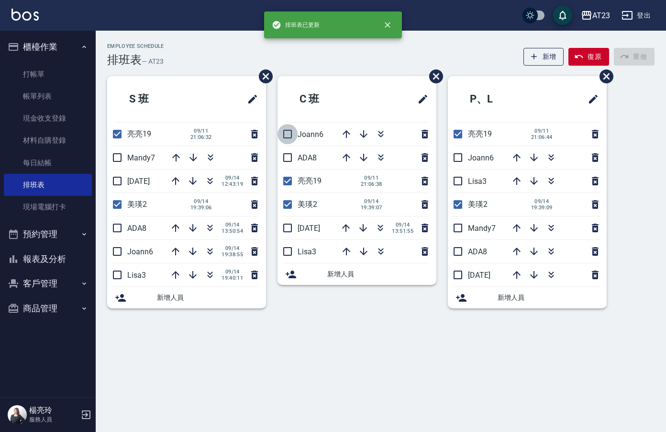
click at [286, 129] on input "checkbox" at bounding box center [288, 134] width 20 height 20
checkbox input "true"
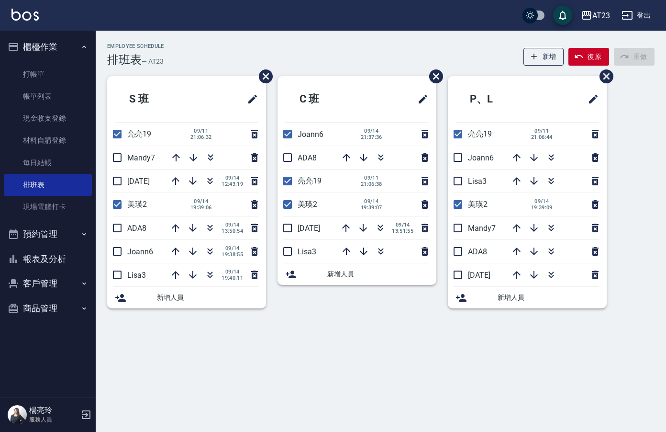
click at [666, 316] on html "AT23 登出 櫃檯作業 打帳單 帳單列表 現金收支登錄 材料自購登錄 每日結帳 排班表 現場電腦打卡 預約管理 預約管理 單日預約紀錄 單週預約紀錄 報表及…" at bounding box center [333, 216] width 666 height 432
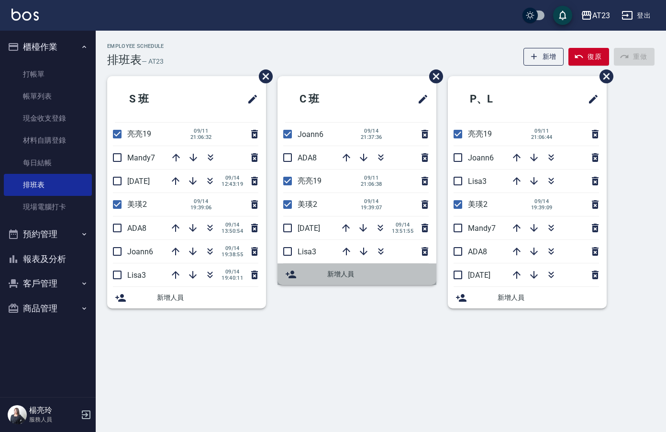
click at [287, 274] on icon at bounding box center [290, 273] width 11 height 11
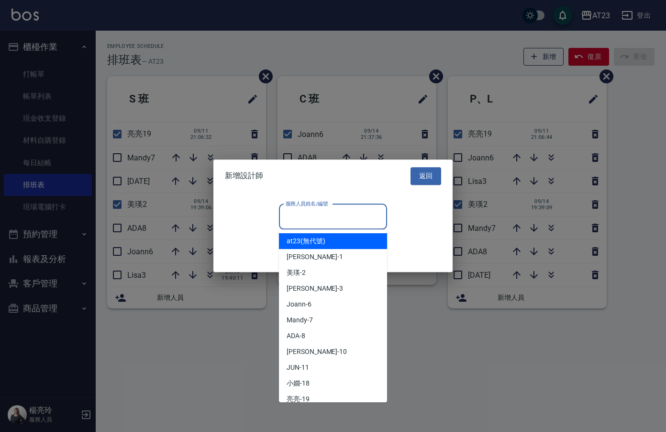
click at [303, 212] on input "服務人員姓名/編號" at bounding box center [333, 216] width 100 height 17
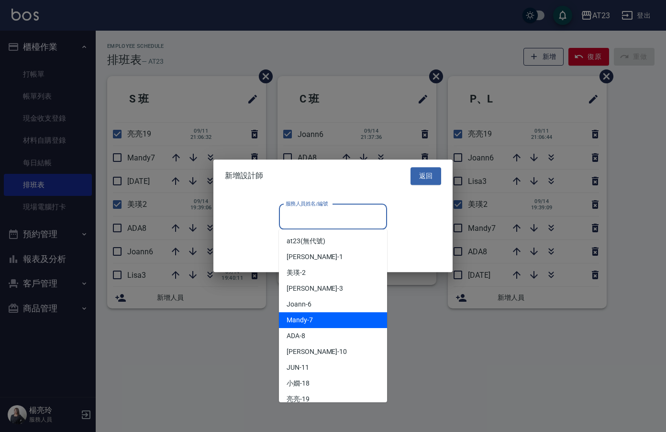
click at [310, 324] on span "Mandy -7" at bounding box center [300, 320] width 26 height 10
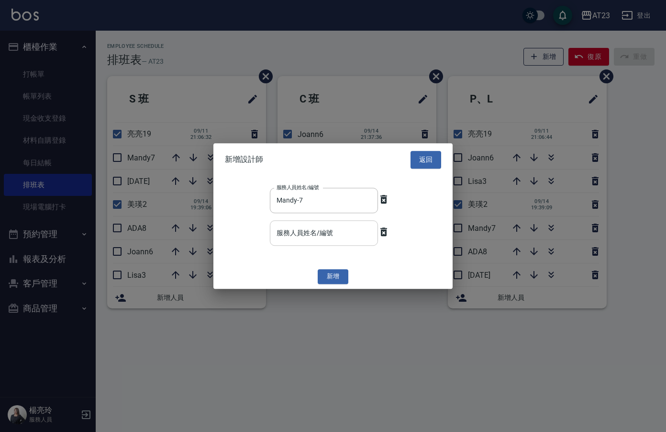
click at [339, 236] on input "服務人員姓名/編號" at bounding box center [324, 232] width 100 height 17
click at [426, 163] on button "返回" at bounding box center [426, 160] width 31 height 18
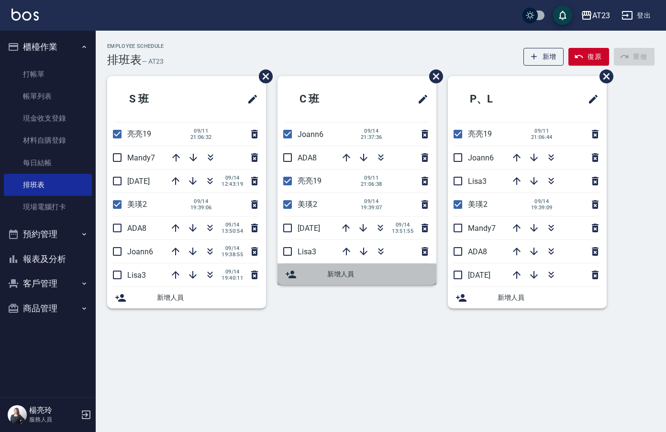
click at [289, 276] on icon at bounding box center [291, 274] width 11 height 8
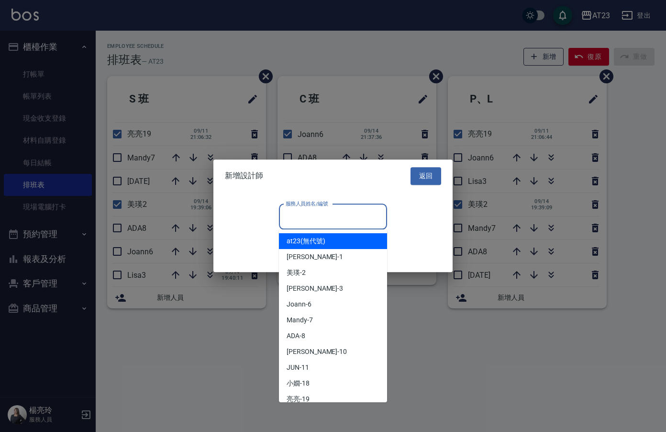
click at [319, 216] on input "服務人員姓名/編號" at bounding box center [333, 216] width 100 height 17
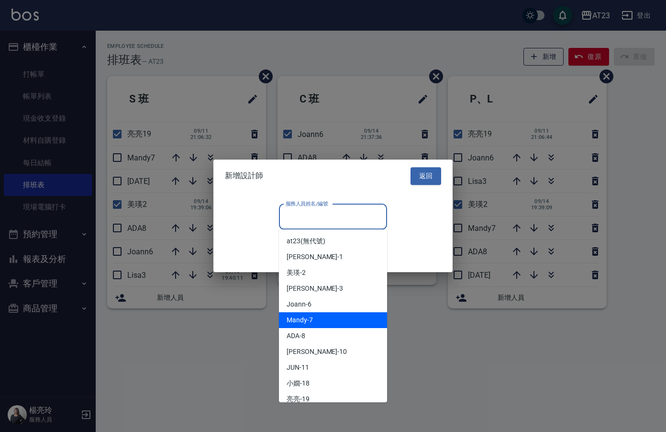
click at [301, 320] on span "Mandy -7" at bounding box center [300, 320] width 26 height 10
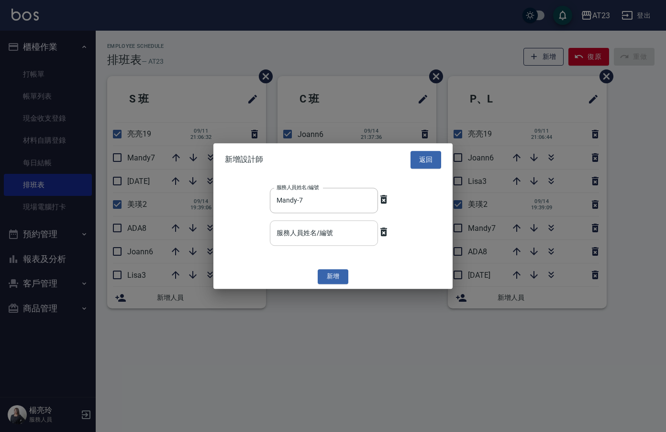
click at [330, 230] on input "服務人員姓名/編號" at bounding box center [324, 232] width 100 height 17
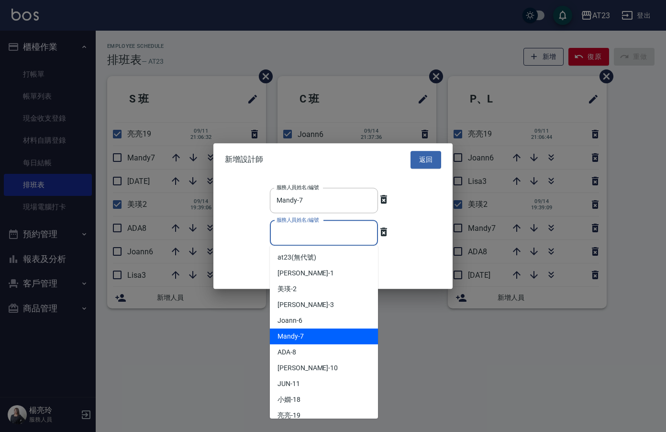
click at [297, 338] on span "Mandy -7" at bounding box center [291, 336] width 26 height 10
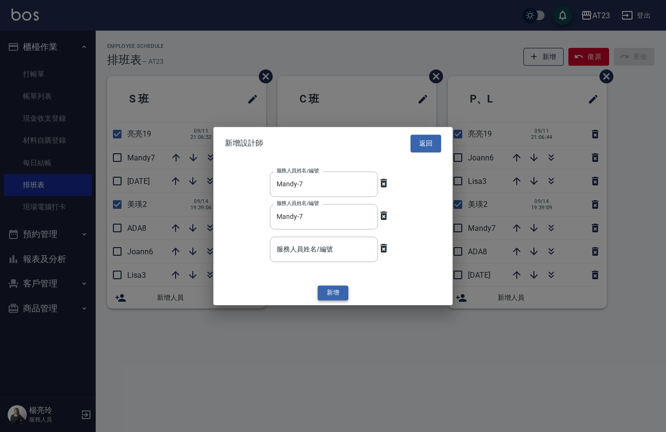
click at [324, 294] on button "新增" at bounding box center [333, 292] width 31 height 15
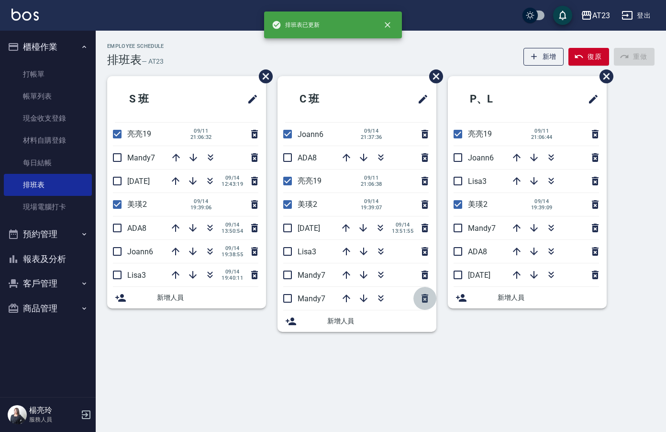
click at [422, 298] on icon "button" at bounding box center [424, 297] width 11 height 11
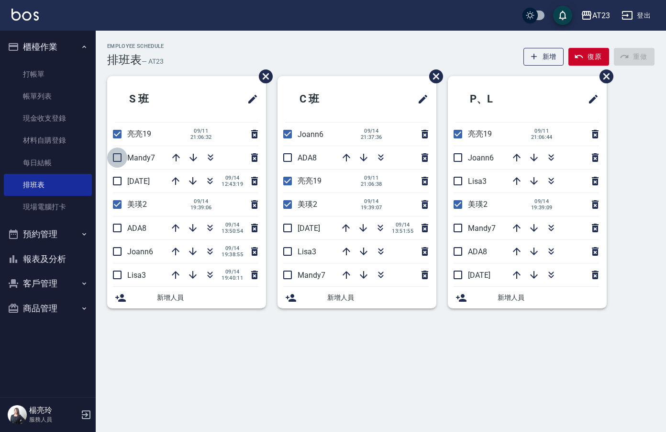
click at [118, 150] on input "checkbox" at bounding box center [117, 157] width 20 height 20
checkbox input "true"
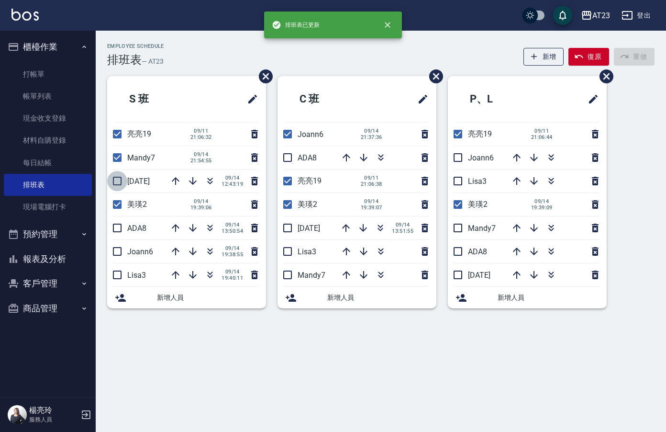
click at [119, 176] on input "checkbox" at bounding box center [117, 181] width 20 height 20
checkbox input "true"
click at [116, 224] on input "checkbox" at bounding box center [117, 228] width 20 height 20
checkbox input "true"
click at [114, 250] on input "checkbox" at bounding box center [117, 251] width 20 height 20
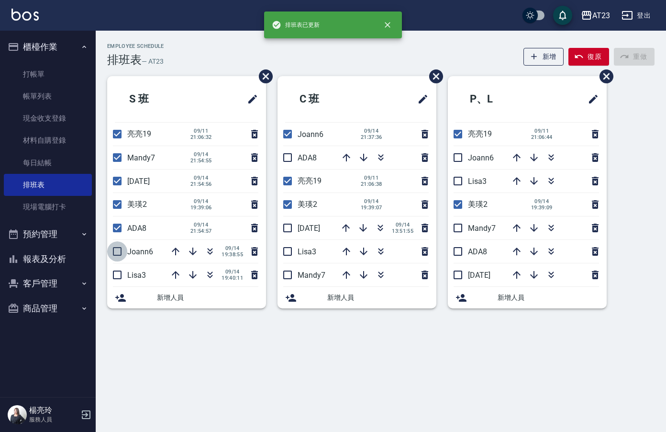
checkbox input "true"
click at [125, 268] on input "checkbox" at bounding box center [117, 275] width 20 height 20
checkbox input "true"
click at [289, 273] on input "checkbox" at bounding box center [288, 275] width 20 height 20
checkbox input "true"
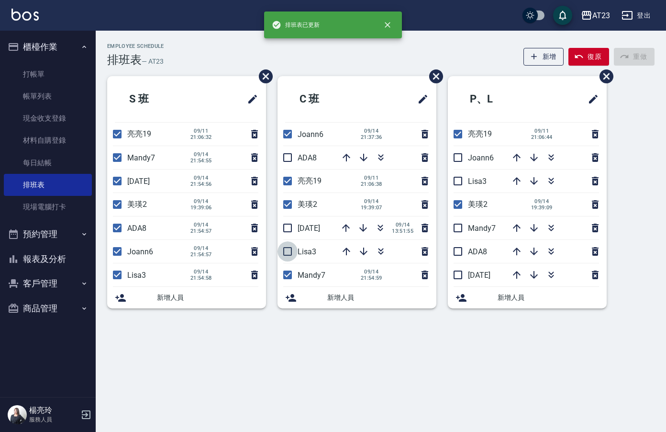
drag, startPoint x: 289, startPoint y: 254, endPoint x: 298, endPoint y: 204, distance: 51.1
click at [289, 253] on input "checkbox" at bounding box center [288, 251] width 20 height 20
checkbox input "true"
drag, startPoint x: 290, startPoint y: 230, endPoint x: 291, endPoint y: 156, distance: 73.7
click at [290, 229] on input "checkbox" at bounding box center [288, 228] width 20 height 20
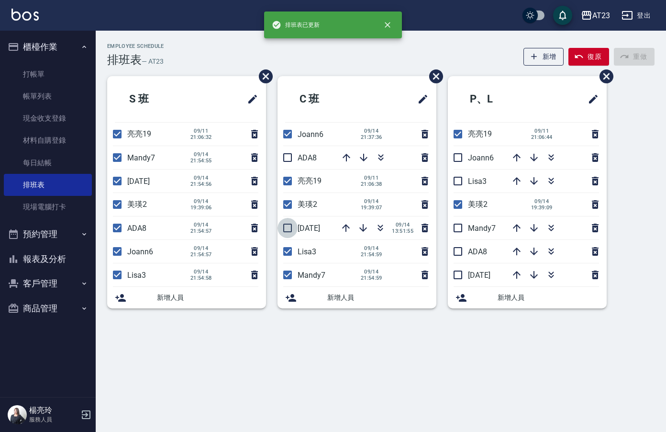
checkbox input "true"
click at [289, 155] on input "checkbox" at bounding box center [288, 157] width 20 height 20
checkbox input "true"
click at [458, 157] on input "checkbox" at bounding box center [458, 157] width 20 height 20
checkbox input "true"
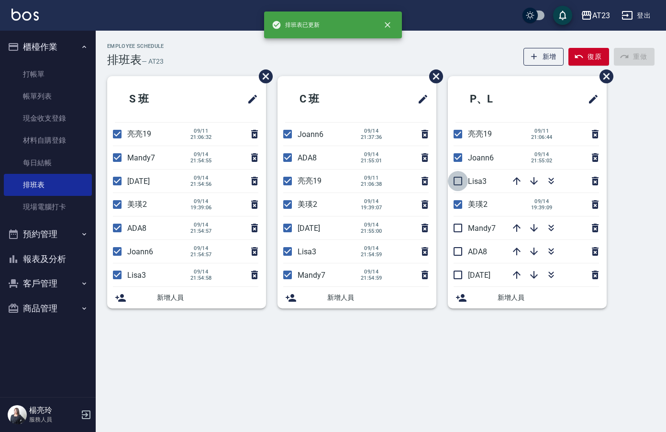
click at [458, 180] on input "checkbox" at bounding box center [458, 181] width 20 height 20
checkbox input "true"
click at [463, 229] on input "checkbox" at bounding box center [458, 228] width 20 height 20
checkbox input "true"
click at [458, 255] on input "checkbox" at bounding box center [458, 251] width 20 height 20
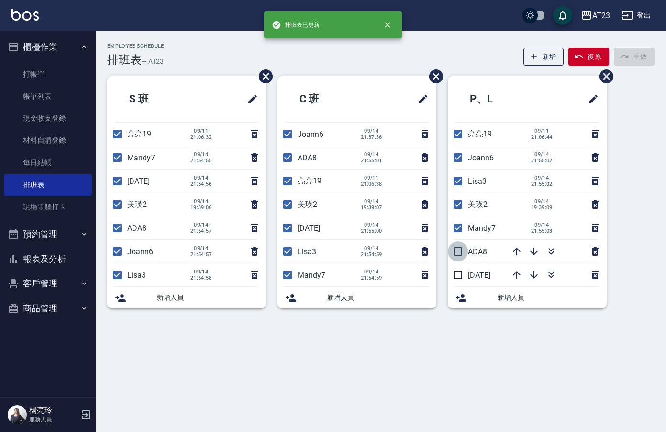
checkbox input "true"
click at [462, 274] on input "checkbox" at bounding box center [458, 275] width 20 height 20
checkbox input "true"
